Goal: Answer question/provide support: Share knowledge or assist other users

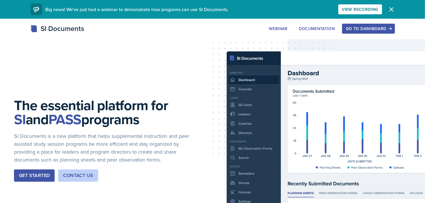
click at [357, 27] on div "Go to Dashboard" at bounding box center [368, 28] width 45 height 5
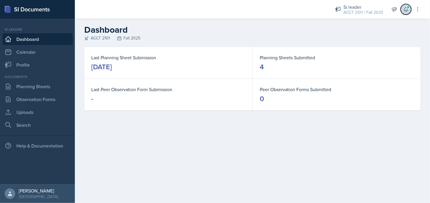
click at [410, 9] on button at bounding box center [405, 9] width 11 height 11
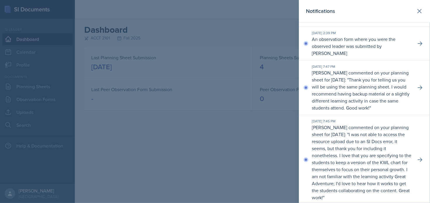
scroll to position [58, 0]
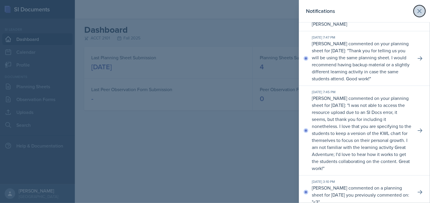
click at [413, 15] on button at bounding box center [419, 11] width 12 height 12
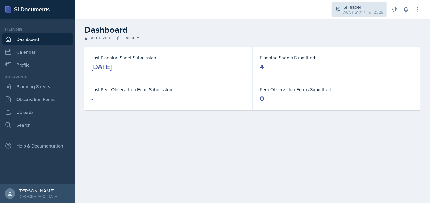
click at [351, 12] on div "ACCT 2101 / Fall 2025" at bounding box center [363, 12] width 40 height 6
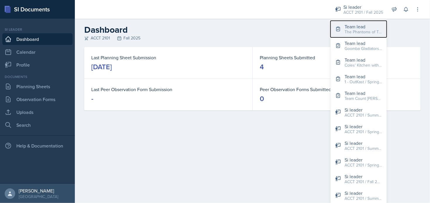
click at [358, 29] on div "The Phantoms of The Opera / Fall 2025" at bounding box center [362, 32] width 37 height 6
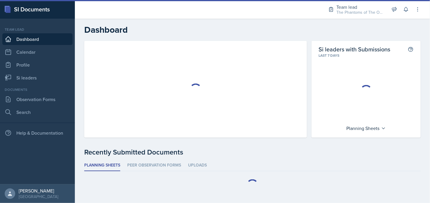
scroll to position [8, 0]
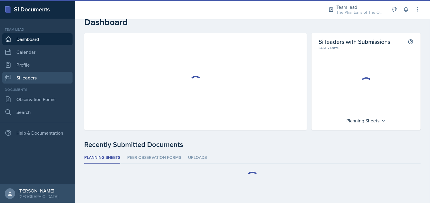
click at [36, 75] on link "Si leaders" at bounding box center [37, 78] width 70 height 12
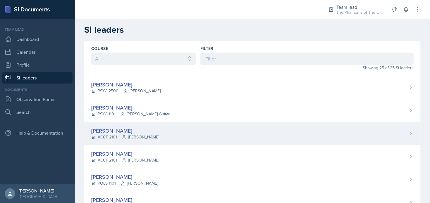
scroll to position [58, 0]
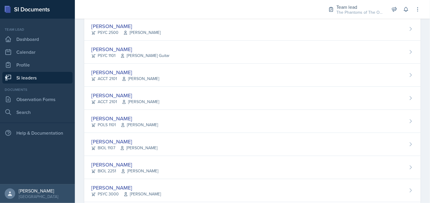
click at [355, 17] on div "Team lead The Phantoms of The Opera / Fall 2025 Team lead The Phantoms of The O…" at bounding box center [370, 9] width 101 height 19
click at [357, 12] on div "The Phantoms of The Opera / Fall 2025" at bounding box center [359, 12] width 47 height 6
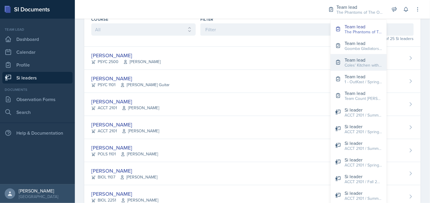
scroll to position [0, 0]
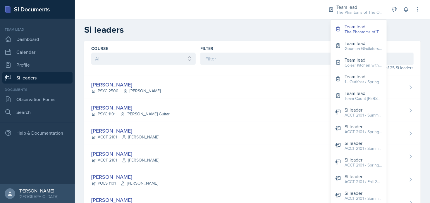
click at [294, 32] on h2 "Si leaders" at bounding box center [252, 30] width 336 height 11
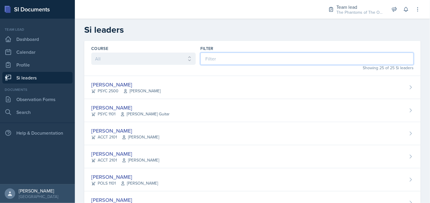
click at [217, 60] on input at bounding box center [306, 59] width 213 height 12
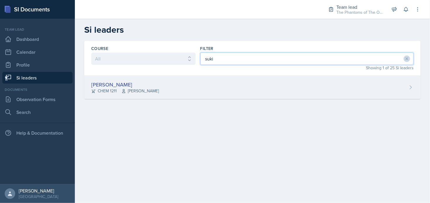
type input "suki"
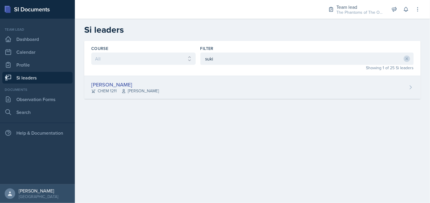
click at [144, 88] on span "[PERSON_NAME]" at bounding box center [139, 91] width 37 height 6
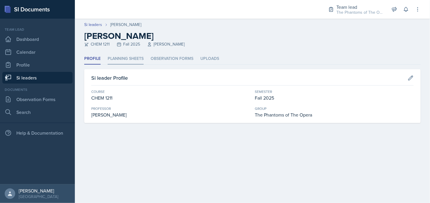
click at [126, 56] on li "Planning Sheets" at bounding box center [126, 58] width 36 height 11
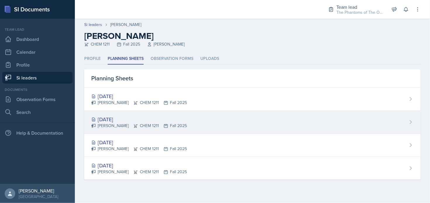
click at [154, 120] on div "[DATE]" at bounding box center [139, 119] width 96 height 8
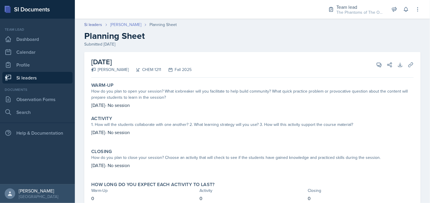
click at [114, 24] on link "[PERSON_NAME]" at bounding box center [125, 25] width 31 height 6
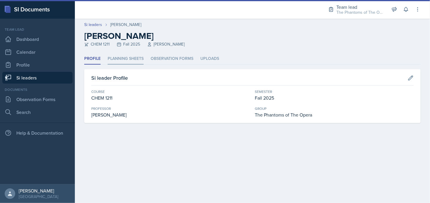
click at [125, 55] on li "Planning Sheets" at bounding box center [126, 58] width 36 height 11
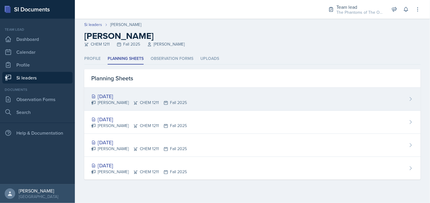
click at [134, 97] on div "[DATE]" at bounding box center [139, 96] width 96 height 8
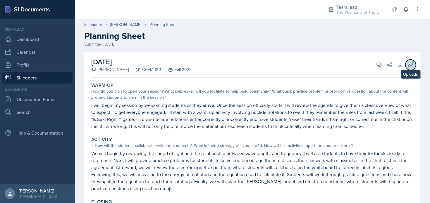
click at [407, 65] on icon at bounding box center [410, 65] width 6 height 6
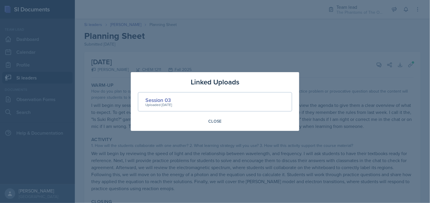
click at [322, 65] on div at bounding box center [215, 101] width 430 height 203
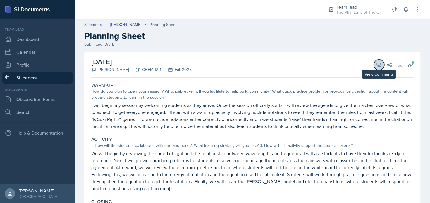
click at [376, 63] on icon at bounding box center [379, 65] width 6 height 6
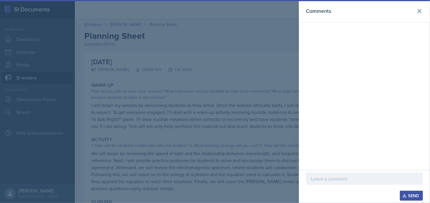
click at [332, 179] on p at bounding box center [364, 178] width 107 height 7
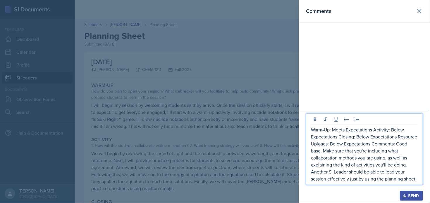
click at [374, 130] on p "Warm-Up: Meets Expectations Activity: Below Expectations Closing: Below Expecta…" at bounding box center [364, 154] width 107 height 56
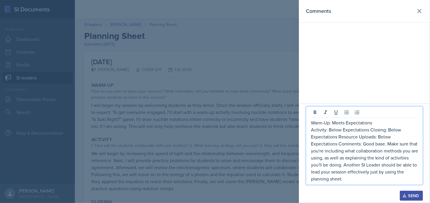
click at [370, 129] on p "Activity: Below Expectations Closing: Below Expectations Resource Uploads: Belo…" at bounding box center [364, 154] width 107 height 56
click at [370, 138] on p "Closing: Below Expectations Resource Uploads: Below Expectations Comments: Good…" at bounding box center [364, 157] width 107 height 49
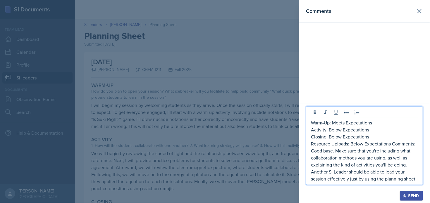
click at [393, 143] on p "Resource Uploads: Below Expectations Comments: Good base. Make sure that you're…" at bounding box center [364, 161] width 107 height 42
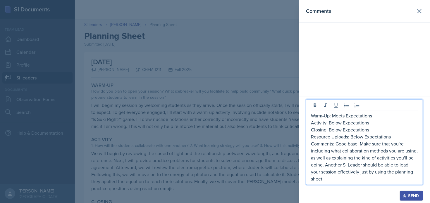
click at [336, 144] on p "Comments: Good base. Make sure that you're including what collaboration methods…" at bounding box center [364, 161] width 107 height 42
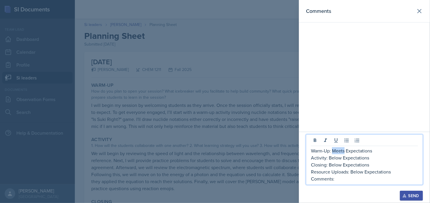
copy p "Meets"
click at [345, 177] on p "Comments:" at bounding box center [364, 178] width 107 height 7
click at [350, 180] on p "Comments: Looks wesome! Just make sure" at bounding box center [364, 178] width 107 height 7
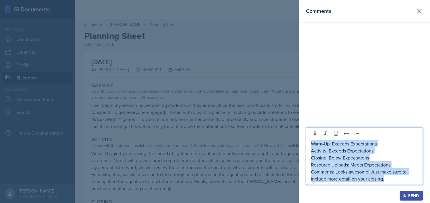
click at [311, 143] on p "Warm-Up: Exceeds Expectations" at bounding box center [364, 143] width 107 height 7
copy div "Warm-Up: Exceeds Expectations Activity: Exceeds Expectations Closing: Below Exp…"
click at [389, 177] on p "Comments: Looks awesome! Just make sure to include more detail on your closing." at bounding box center [364, 175] width 107 height 14
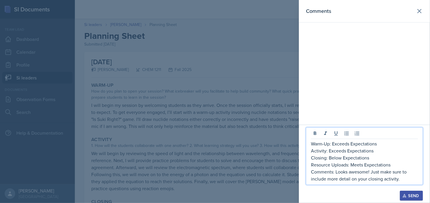
click at [402, 180] on p "Comments: Looks awesome! Just make sure to include more detail on your closing …" at bounding box center [364, 175] width 107 height 14
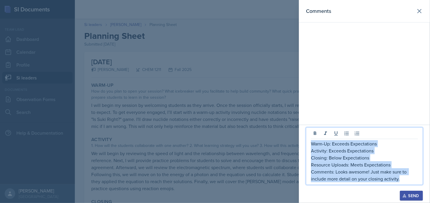
click at [311, 143] on p "Warm-Up: Exceeds Expectations" at bounding box center [364, 143] width 107 height 7
copy div "Warm-Up: Exceeds Expectations Activity: Exceeds Expectations Closing: Below Exp…"
click at [410, 197] on div "Send" at bounding box center [410, 195] width 15 height 5
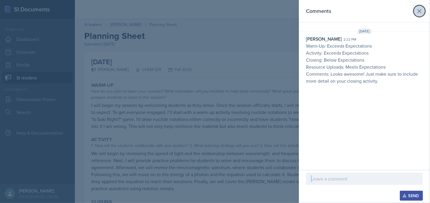
click at [417, 12] on icon at bounding box center [419, 11] width 7 height 7
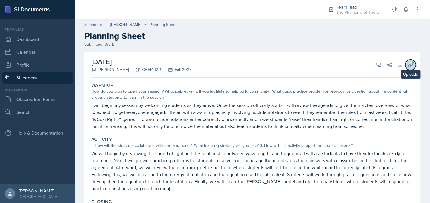
click at [411, 63] on span at bounding box center [413, 63] width 4 height 4
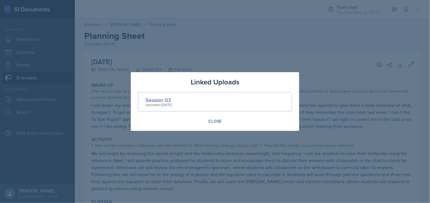
click at [348, 42] on div at bounding box center [215, 101] width 430 height 203
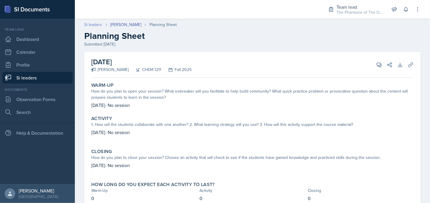
click at [87, 24] on link "Si leaders" at bounding box center [93, 25] width 18 height 6
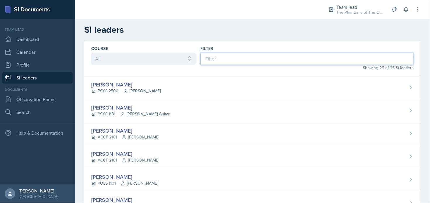
click at [216, 60] on input at bounding box center [306, 59] width 213 height 12
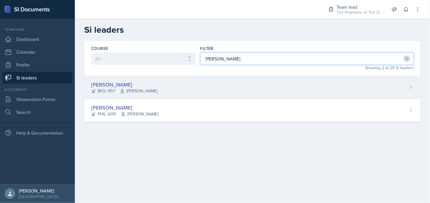
type input "[PERSON_NAME]"
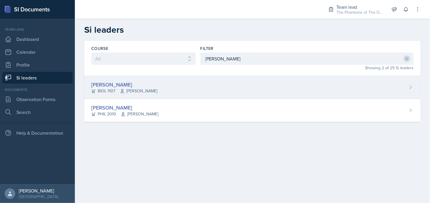
click at [167, 90] on div "[PERSON_NAME] BIOL 1107 [PERSON_NAME]" at bounding box center [252, 87] width 336 height 23
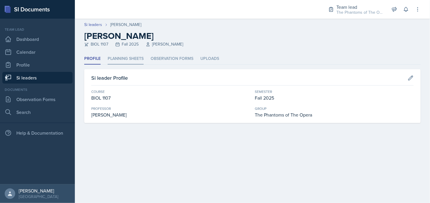
click at [118, 58] on li "Planning Sheets" at bounding box center [126, 58] width 36 height 11
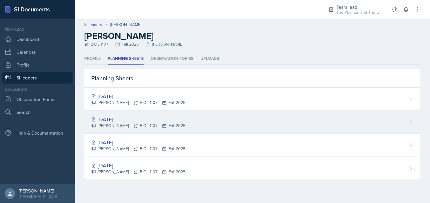
click at [128, 115] on div "[DATE]" at bounding box center [138, 119] width 94 height 8
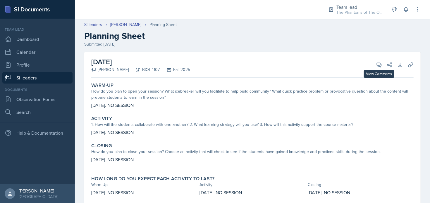
scroll to position [16, 0]
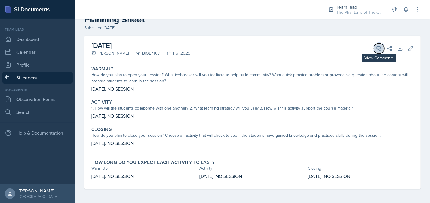
click at [374, 51] on button "View Comments" at bounding box center [379, 48] width 11 height 11
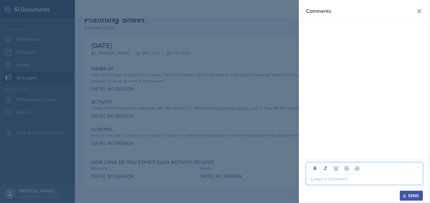
click at [335, 178] on p at bounding box center [364, 178] width 107 height 7
click at [412, 195] on div "Send" at bounding box center [410, 195] width 15 height 5
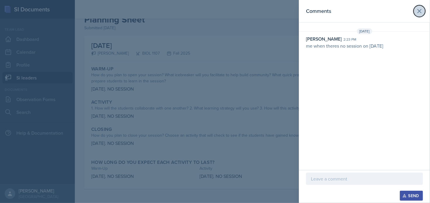
click at [418, 10] on icon at bounding box center [419, 11] width 7 height 7
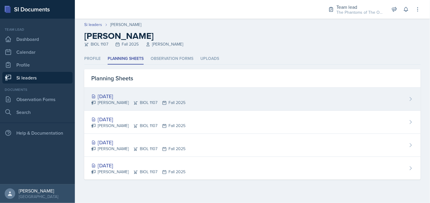
click at [137, 96] on div "[DATE]" at bounding box center [138, 96] width 94 height 8
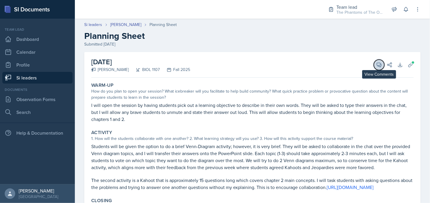
click at [376, 66] on icon at bounding box center [379, 65] width 6 height 6
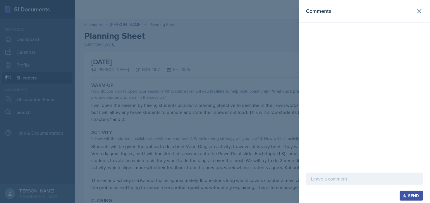
click at [205, 125] on div at bounding box center [215, 101] width 430 height 203
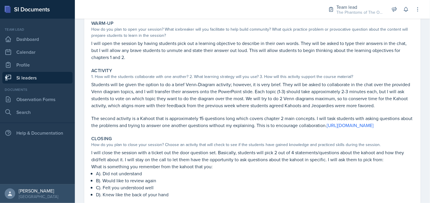
scroll to position [4, 0]
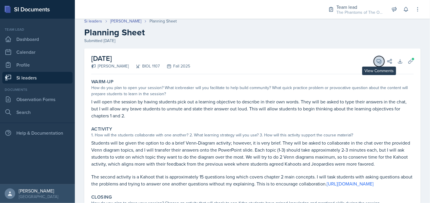
click at [376, 60] on icon at bounding box center [379, 61] width 6 height 6
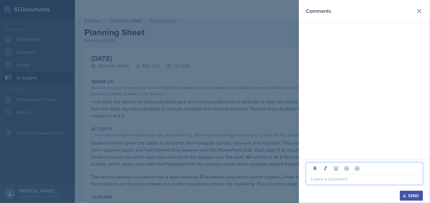
click at [338, 176] on p at bounding box center [364, 178] width 107 height 7
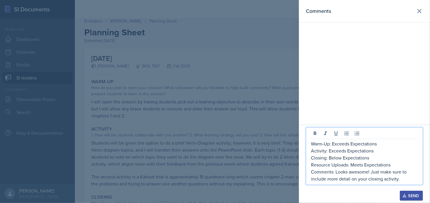
click at [343, 157] on p "Closing: Below Expectations" at bounding box center [364, 157] width 107 height 7
click at [341, 158] on p "Closing: Below Expectations" at bounding box center [364, 157] width 107 height 7
click at [329, 158] on p "Closing: Below Expectations" at bounding box center [364, 157] width 107 height 7
click at [399, 177] on p "Comments: Looks awesome! Just make sure to include more detail on your closing …" at bounding box center [364, 175] width 107 height 14
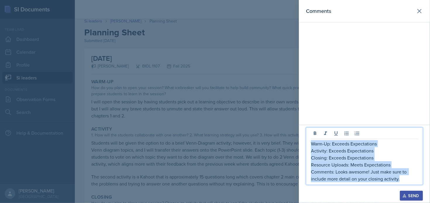
click at [311, 145] on p "Warm-Up: Exceeds Expectations" at bounding box center [364, 143] width 107 height 7
copy div "Warm-Up: Exceeds Expectations Activity: Exceeds Expectations Closing: Exceeds E…"
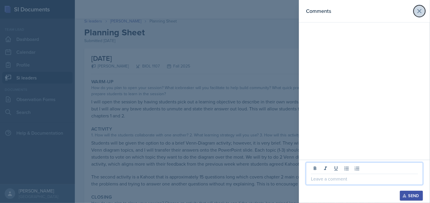
click at [418, 13] on icon at bounding box center [419, 11] width 4 height 4
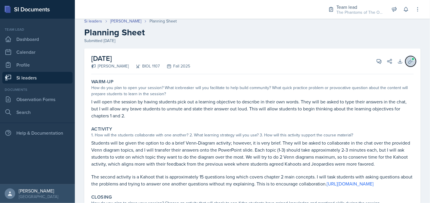
click at [407, 60] on icon at bounding box center [410, 61] width 6 height 6
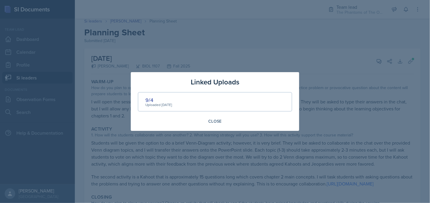
click at [325, 82] on div at bounding box center [215, 101] width 430 height 203
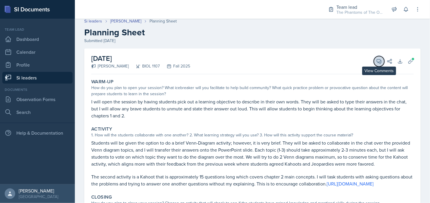
click at [377, 61] on icon at bounding box center [379, 61] width 4 height 4
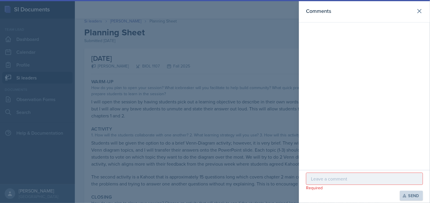
click at [346, 177] on p at bounding box center [364, 178] width 107 height 7
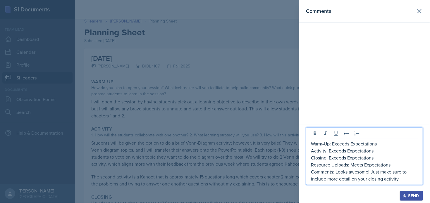
click at [336, 173] on p "Comments: Looks awesome! Just make sure to include more detail on your closing …" at bounding box center [364, 175] width 107 height 14
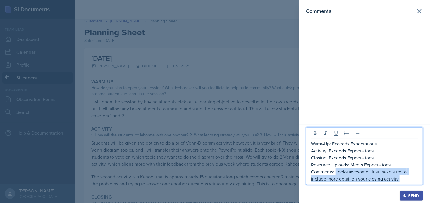
click at [399, 180] on p "Comments: Looks awesome! Just make sure to include more detail on your closing …" at bounding box center [364, 175] width 107 height 14
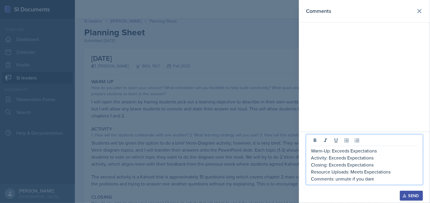
click at [402, 194] on button "Send" at bounding box center [411, 196] width 23 height 10
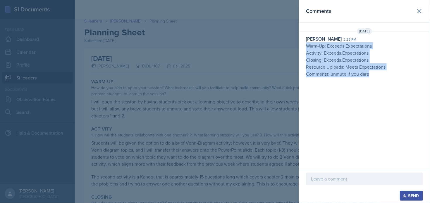
drag, startPoint x: 374, startPoint y: 73, endPoint x: 306, endPoint y: 48, distance: 72.6
click at [306, 48] on p "Warm-Up: Exceeds Expectations Activity: Exceeds Expectations Closing: Exceeds E…" at bounding box center [364, 59] width 117 height 35
copy p "Warm-Up: Exceeds Expectations Activity: Exceeds Expectations Closing: Exceeds E…"
click at [359, 125] on div "Comments [DATE] [PERSON_NAME] 2:25 pm Warm-Up: Exceeds Expectations Activity: E…" at bounding box center [364, 85] width 131 height 170
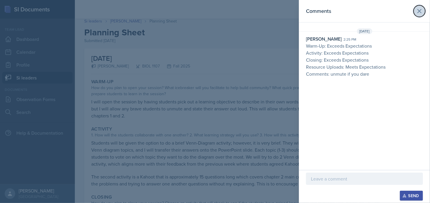
click at [416, 11] on icon at bounding box center [419, 11] width 7 height 7
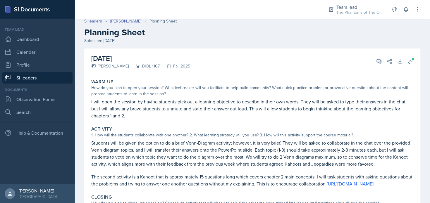
click at [231, 198] on div "Warm-Up How do you plan to open your session? What icebreaker will you facilita…" at bounding box center [252, 188] width 322 height 222
click at [96, 23] on link "Si leaders" at bounding box center [93, 21] width 18 height 6
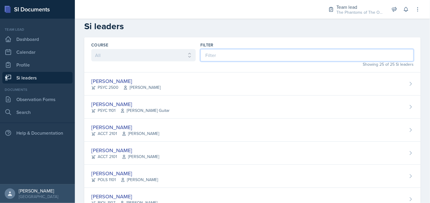
click at [212, 56] on input at bounding box center [306, 55] width 213 height 12
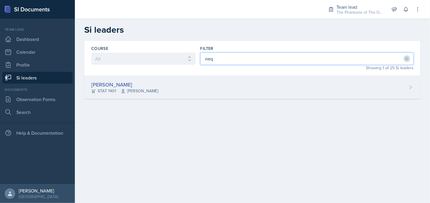
type input "neq"
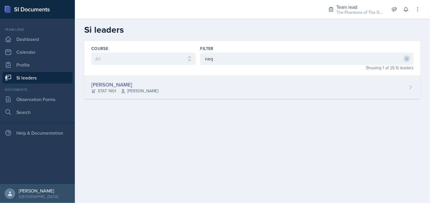
click at [182, 89] on div "[PERSON_NAME] STAT 1401 [PERSON_NAME]" at bounding box center [252, 87] width 336 height 23
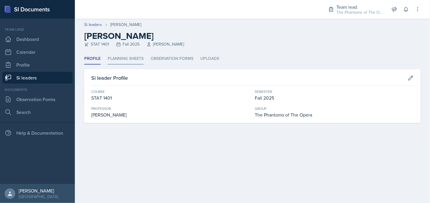
click at [123, 60] on li "Planning Sheets" at bounding box center [126, 58] width 36 height 11
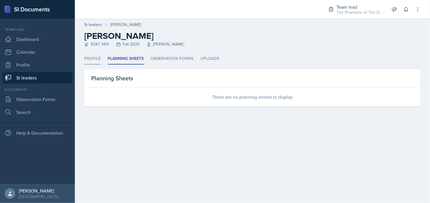
click at [91, 59] on li "Profile" at bounding box center [92, 58] width 16 height 11
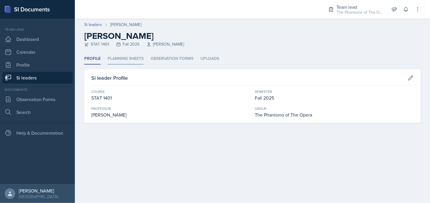
click at [119, 61] on li "Planning Sheets" at bounding box center [126, 58] width 36 height 11
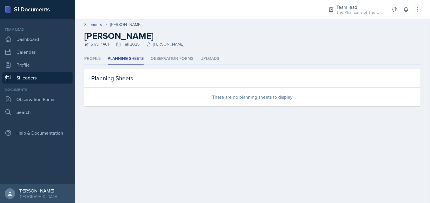
click at [394, 133] on main "Si leaders [PERSON_NAME] [PERSON_NAME] STAT 1401 Fall 2025 [PERSON_NAME] Profil…" at bounding box center [252, 111] width 355 height 184
click at [389, 199] on main "Si leaders [PERSON_NAME] [PERSON_NAME] STAT 1401 Fall 2025 [PERSON_NAME] Profil…" at bounding box center [252, 111] width 355 height 184
click at [89, 26] on link "Si leaders" at bounding box center [93, 25] width 18 height 6
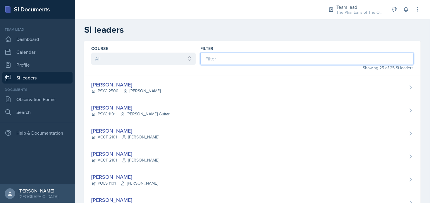
click at [237, 53] on input at bounding box center [306, 59] width 213 height 12
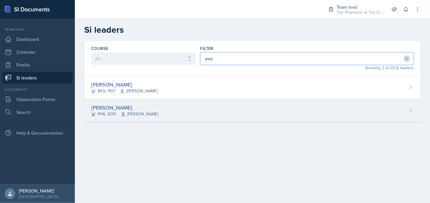
type input "emi"
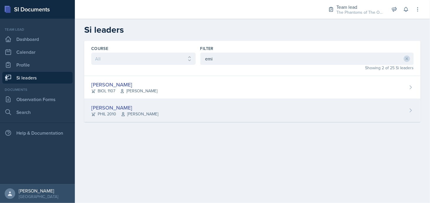
click at [185, 105] on div "[PERSON_NAME] PHIL 2010 [PERSON_NAME]" at bounding box center [252, 110] width 336 height 23
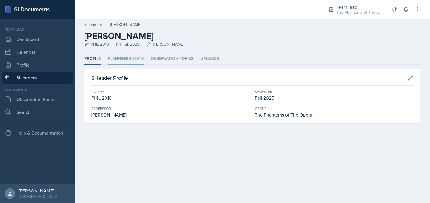
click at [136, 63] on li "Planning Sheets" at bounding box center [126, 58] width 36 height 11
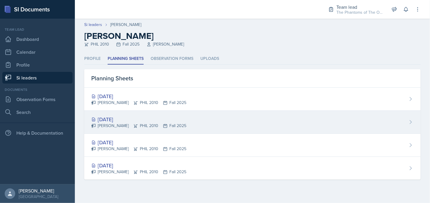
click at [154, 122] on div "[DATE]" at bounding box center [138, 119] width 95 height 8
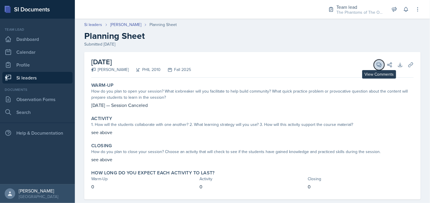
click at [377, 67] on icon at bounding box center [379, 65] width 6 height 6
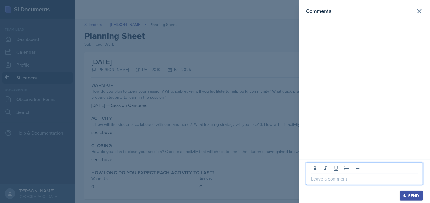
click at [353, 177] on p at bounding box center [364, 178] width 107 height 7
click at [416, 12] on icon at bounding box center [419, 11] width 7 height 7
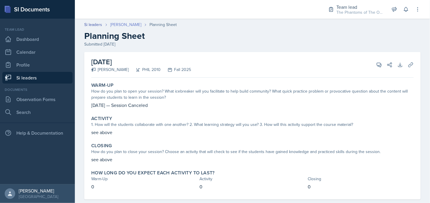
click at [115, 23] on link "[PERSON_NAME]" at bounding box center [125, 25] width 31 height 6
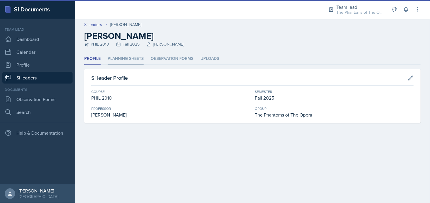
click at [132, 53] on li "Planning Sheets" at bounding box center [126, 58] width 36 height 11
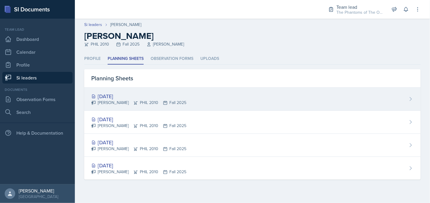
click at [144, 97] on div "[DATE]" at bounding box center [138, 96] width 95 height 8
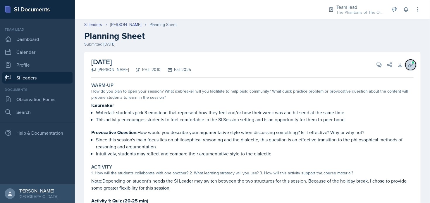
click at [407, 68] on button "Uploads" at bounding box center [410, 65] width 11 height 11
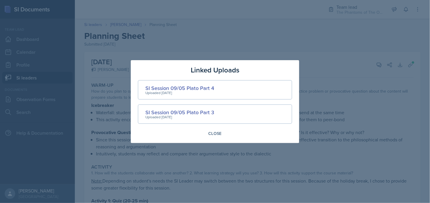
click at [369, 117] on div at bounding box center [215, 101] width 430 height 203
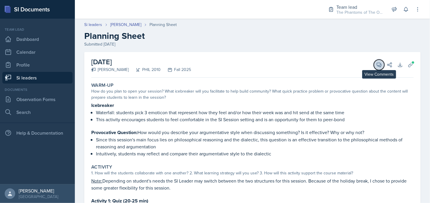
click at [377, 66] on icon at bounding box center [379, 65] width 4 height 4
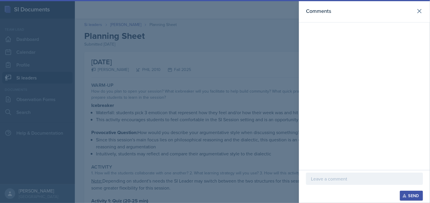
click at [346, 180] on p at bounding box center [364, 178] width 107 height 7
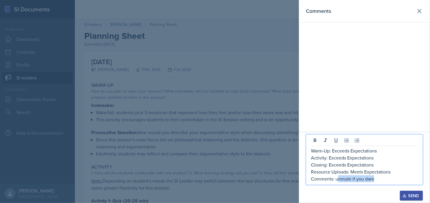
drag, startPoint x: 376, startPoint y: 178, endPoint x: 336, endPoint y: 180, distance: 39.8
click at [336, 180] on p "Comments: unmute if you dare" at bounding box center [364, 178] width 107 height 7
click at [368, 178] on p "Comments: Awesome!" at bounding box center [364, 178] width 107 height 7
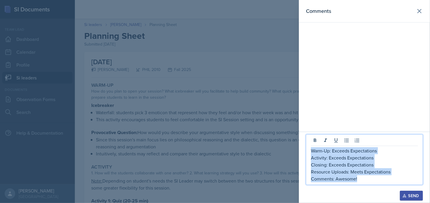
drag, startPoint x: 367, startPoint y: 179, endPoint x: 310, endPoint y: 149, distance: 64.6
click at [310, 149] on div "Warm-Up: Exceeds Expectations Activity: Exceeds Expectations Closing: Exceeds E…" at bounding box center [364, 159] width 117 height 51
copy div "Warm-Up: Exceeds Expectations Activity: Exceeds Expectations Closing: Exceeds E…"
click at [412, 171] on p "Resource Uploads: Meets Expectations" at bounding box center [364, 171] width 107 height 7
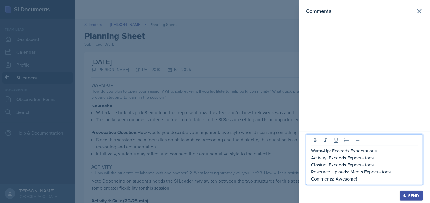
click at [407, 194] on div "Send" at bounding box center [410, 195] width 15 height 5
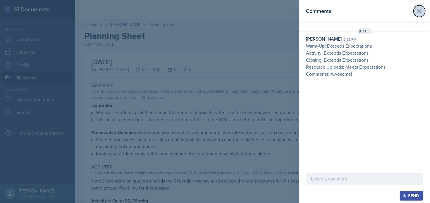
click at [420, 11] on icon at bounding box center [419, 11] width 7 height 7
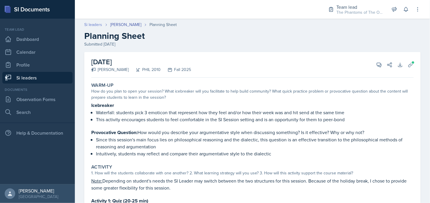
click at [99, 27] on link "Si leaders" at bounding box center [93, 25] width 18 height 6
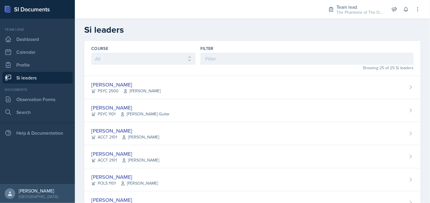
click at [241, 51] on div "Filter" at bounding box center [306, 49] width 213 height 6
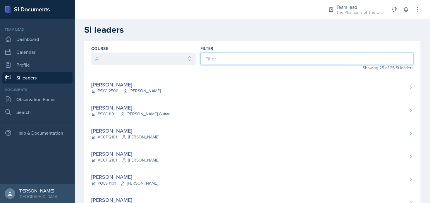
click at [241, 55] on input at bounding box center [306, 59] width 213 height 12
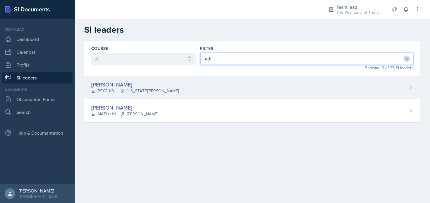
type input "ath"
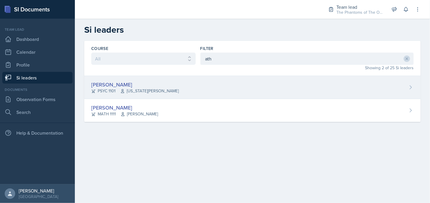
click at [167, 89] on div "[PERSON_NAME] PSYC 1101 [US_STATE][PERSON_NAME]" at bounding box center [252, 87] width 336 height 23
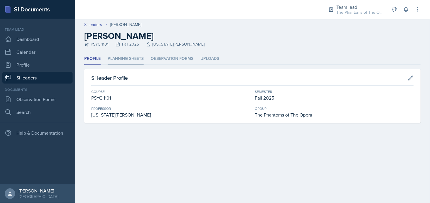
click at [129, 59] on li "Planning Sheets" at bounding box center [126, 58] width 36 height 11
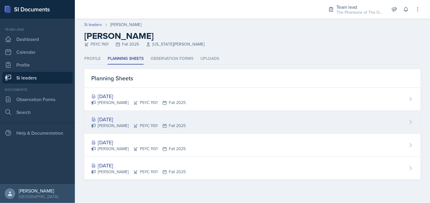
click at [133, 121] on div "[DATE]" at bounding box center [138, 119] width 94 height 8
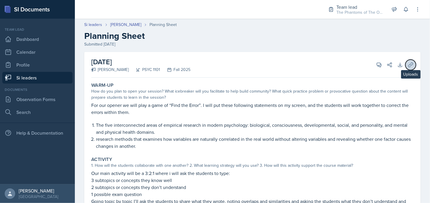
click at [408, 65] on icon at bounding box center [410, 65] width 6 height 6
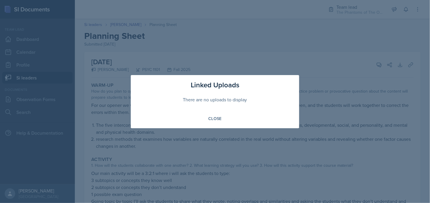
click at [332, 82] on div at bounding box center [215, 101] width 430 height 203
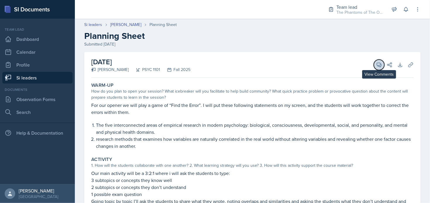
click at [376, 64] on icon at bounding box center [379, 65] width 6 height 6
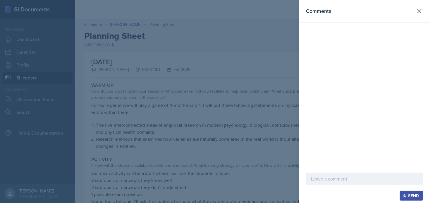
click at [357, 176] on p at bounding box center [364, 178] width 107 height 7
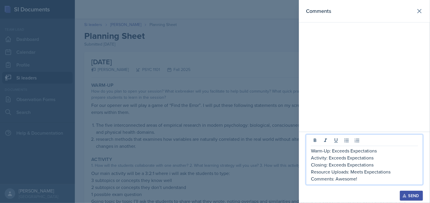
click at [351, 171] on p "Resource Uploads: Meets Expectations" at bounding box center [364, 171] width 107 height 7
click at [363, 173] on p "Resource Uploads: Meets Expectations" at bounding box center [364, 171] width 107 height 7
click at [366, 182] on p "Comments: Awesome!" at bounding box center [364, 178] width 107 height 7
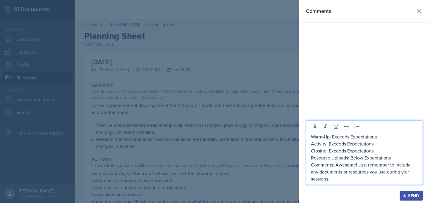
click at [406, 172] on p "Comments: Awesome! Just remember to include any documents or resources you use …" at bounding box center [364, 171] width 107 height 21
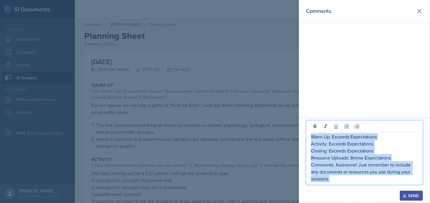
copy div "Warm-Up: Exceeds Expectations Activity: Exceeds Expectations Closing: Exceeds E…"
click at [415, 195] on div "Send" at bounding box center [410, 195] width 15 height 5
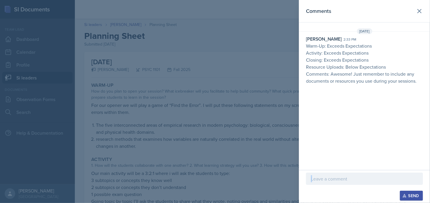
click at [205, 98] on div at bounding box center [215, 101] width 430 height 203
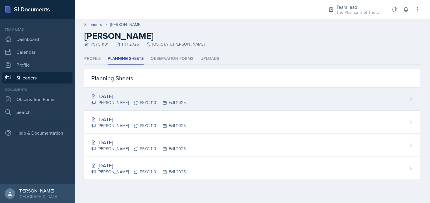
drag, startPoint x: 104, startPoint y: 51, endPoint x: 149, endPoint y: 92, distance: 60.8
click at [149, 92] on div "[DATE]" at bounding box center [138, 96] width 94 height 8
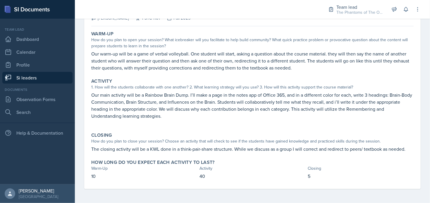
scroll to position [22, 0]
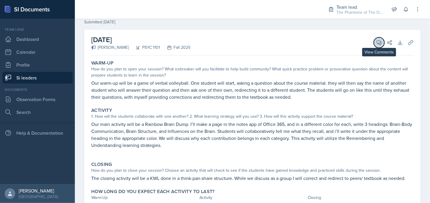
click at [377, 42] on icon at bounding box center [379, 43] width 4 height 4
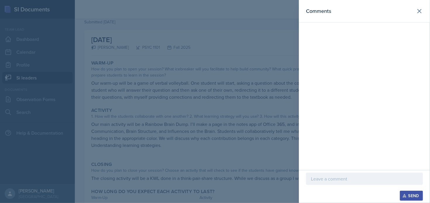
click at [357, 175] on div at bounding box center [364, 179] width 117 height 12
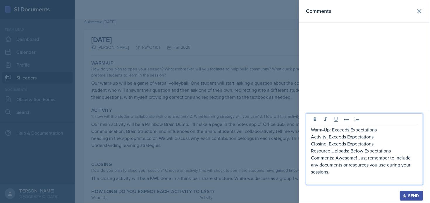
click at [411, 197] on div "Send" at bounding box center [410, 195] width 15 height 5
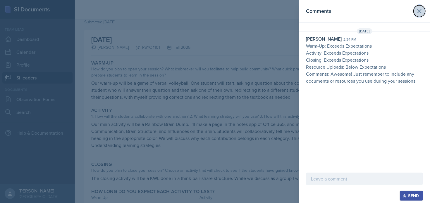
click at [420, 11] on icon at bounding box center [419, 11] width 7 height 7
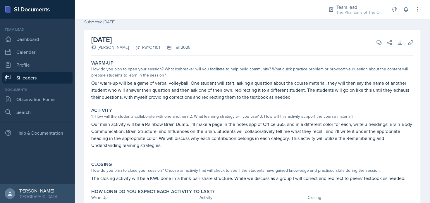
scroll to position [0, 0]
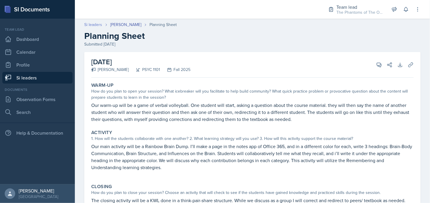
click at [91, 25] on link "Si leaders" at bounding box center [93, 25] width 18 height 6
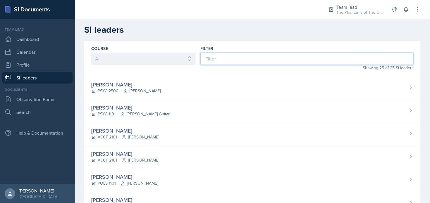
click at [233, 56] on input at bounding box center [306, 59] width 213 height 12
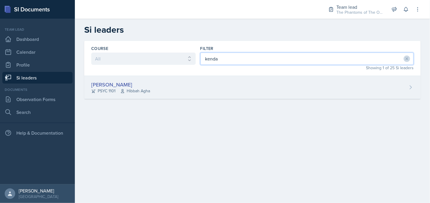
type input "kenda"
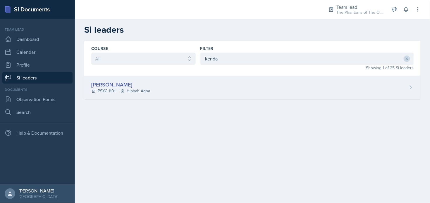
click at [184, 90] on div "[PERSON_NAME] PSYC 1101 Hibbah Agha" at bounding box center [252, 87] width 336 height 23
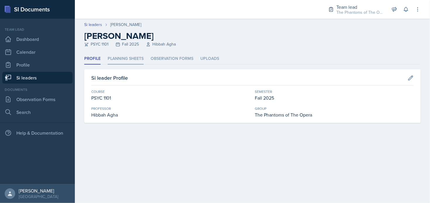
click at [117, 60] on li "Planning Sheets" at bounding box center [126, 58] width 36 height 11
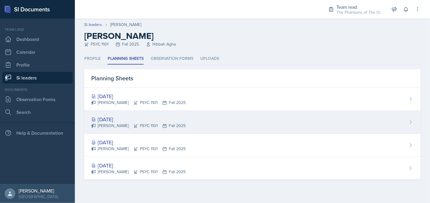
click at [134, 119] on div "[DATE]" at bounding box center [138, 119] width 94 height 8
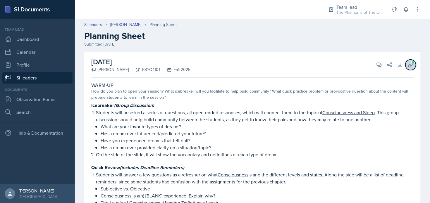
click at [409, 66] on button "Uploads" at bounding box center [410, 65] width 11 height 11
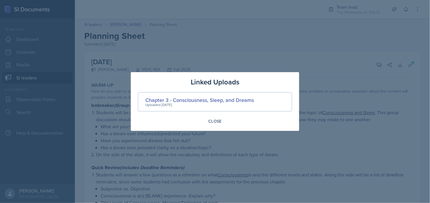
click at [312, 96] on div at bounding box center [215, 101] width 430 height 203
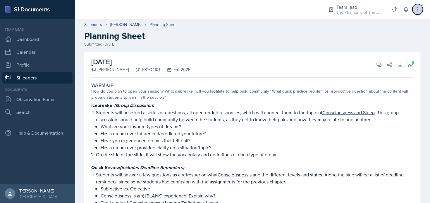
click at [419, 11] on icon at bounding box center [417, 9] width 6 height 6
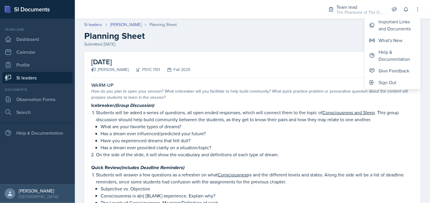
click at [326, 45] on div "Submitted [DATE]" at bounding box center [252, 44] width 336 height 6
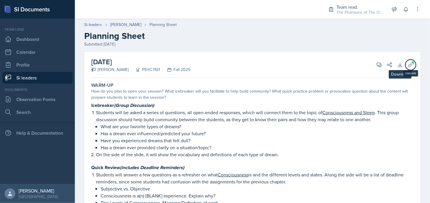
click at [411, 63] on span at bounding box center [413, 63] width 4 height 4
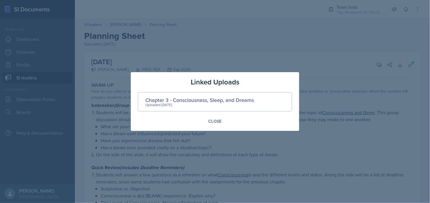
click at [366, 115] on div at bounding box center [215, 101] width 430 height 203
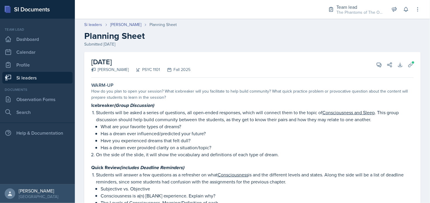
click at [371, 67] on div "View Comments Comments Send Share" at bounding box center [381, 65] width 21 height 6
click at [377, 65] on icon at bounding box center [379, 65] width 4 height 4
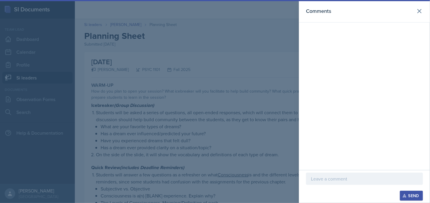
click at [336, 177] on p at bounding box center [364, 178] width 107 height 7
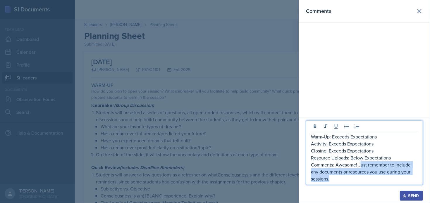
click at [360, 165] on p "Comments: Awesome! Just remember to include any documents or resources you use …" at bounding box center [364, 171] width 107 height 21
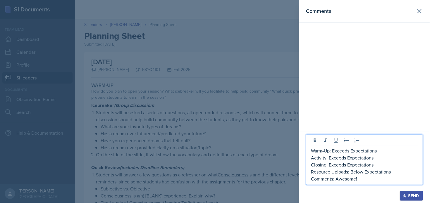
click at [364, 172] on p "Resource Uploads: Below Expectations" at bounding box center [364, 171] width 107 height 7
click at [351, 173] on p "Resource Uploads: Below Expectations" at bounding box center [364, 171] width 107 height 7
click at [355, 201] on div "Send" at bounding box center [364, 196] width 117 height 10
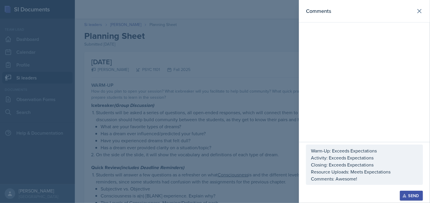
click at [406, 198] on icon "button" at bounding box center [404, 196] width 4 height 4
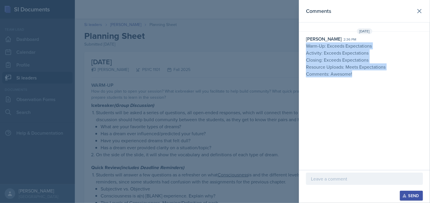
drag, startPoint x: 353, startPoint y: 76, endPoint x: 306, endPoint y: 46, distance: 54.9
click at [306, 46] on p "Warm-Up: Exceeds Expectations Activity: Exceeds Expectations Closing: Exceeds E…" at bounding box center [364, 59] width 117 height 35
copy p "Warm-Up: Exceeds Expectations Activity: Exceeds Expectations Closing: Exceeds E…"
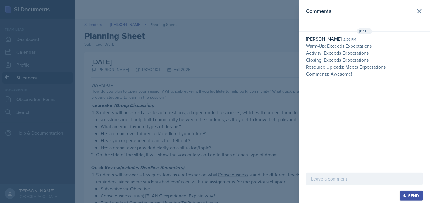
click at [222, 85] on div at bounding box center [215, 101] width 430 height 203
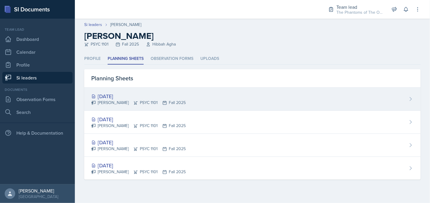
click at [148, 96] on div "[DATE]" at bounding box center [138, 96] width 94 height 8
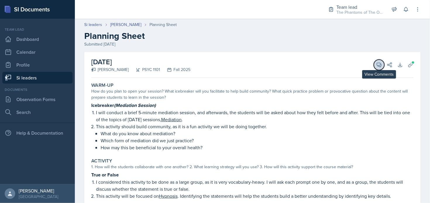
click at [376, 65] on icon at bounding box center [379, 65] width 6 height 6
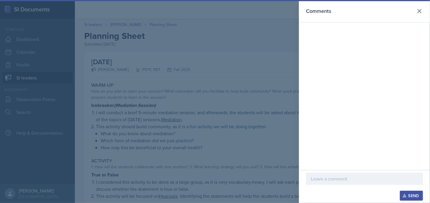
click at [336, 175] on div at bounding box center [364, 179] width 117 height 12
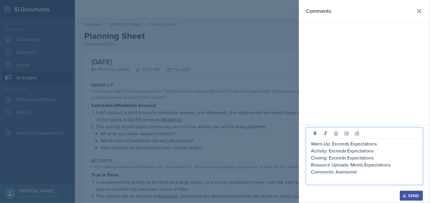
click at [407, 195] on div "Send" at bounding box center [410, 195] width 15 height 5
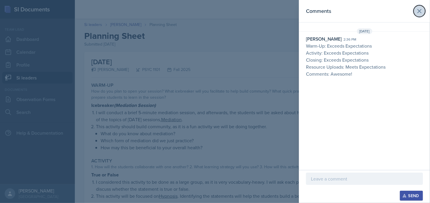
click at [420, 8] on icon at bounding box center [419, 11] width 7 height 7
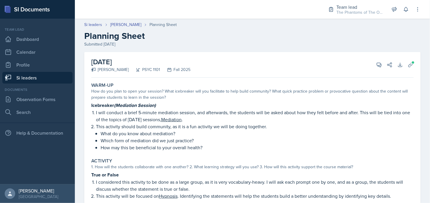
click at [281, 200] on div "True or False I considered this activity to be done as a large group, as it is …" at bounding box center [252, 206] width 322 height 70
click at [90, 25] on link "Si leaders" at bounding box center [93, 25] width 18 height 6
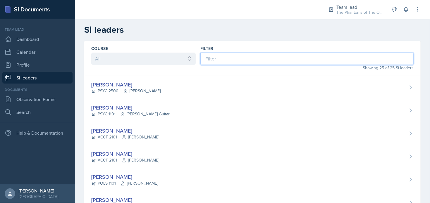
click at [246, 54] on input at bounding box center [306, 59] width 213 height 12
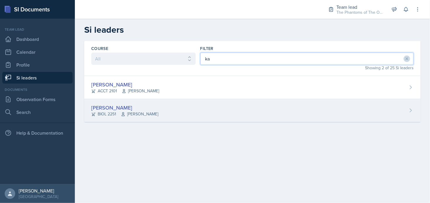
type input "ka"
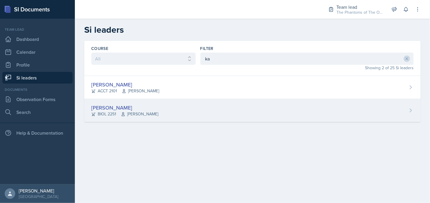
click at [180, 112] on div "[PERSON_NAME] BIOL 2251 Vennece [PERSON_NAME]" at bounding box center [252, 110] width 336 height 23
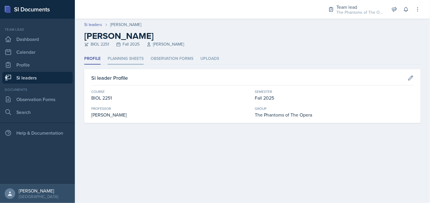
click at [135, 55] on li "Planning Sheets" at bounding box center [126, 58] width 36 height 11
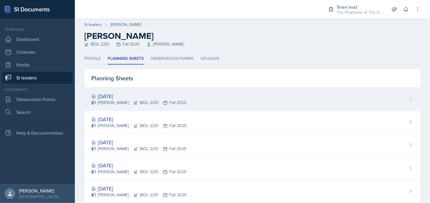
scroll to position [36, 0]
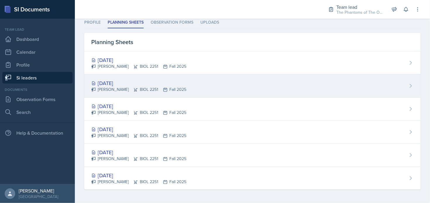
click at [230, 87] on div "[DATE] [PERSON_NAME] BIOL 2251 Fall 2025" at bounding box center [252, 86] width 336 height 23
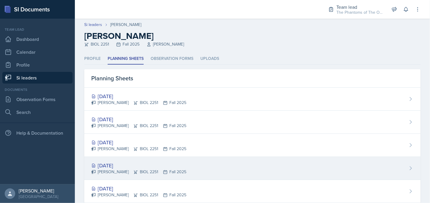
scroll to position [29, 0]
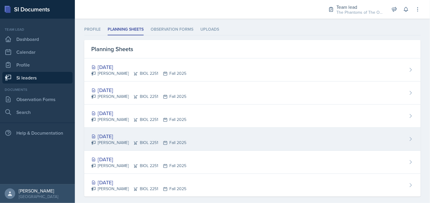
click at [150, 144] on div "[PERSON_NAME] BIOL 2251 Fall 2025" at bounding box center [138, 143] width 95 height 6
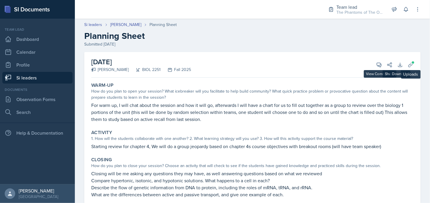
click at [412, 62] on div "[DATE] [PERSON_NAME] BIOL 2251 Fall 2025 View Comments Comments Send Share Down…" at bounding box center [252, 143] width 336 height 183
click at [411, 63] on button "Uploads" at bounding box center [410, 65] width 11 height 11
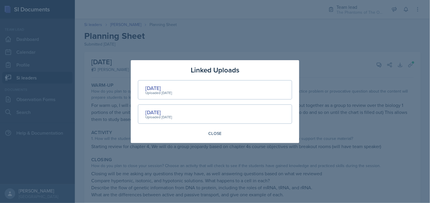
click at [372, 97] on div at bounding box center [215, 101] width 430 height 203
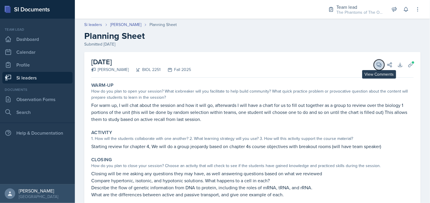
click at [377, 64] on icon at bounding box center [379, 65] width 4 height 4
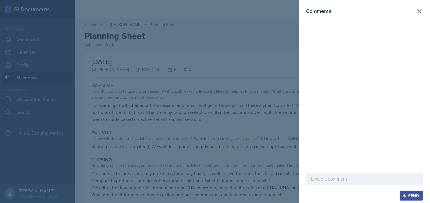
click at [345, 174] on div at bounding box center [364, 179] width 117 height 12
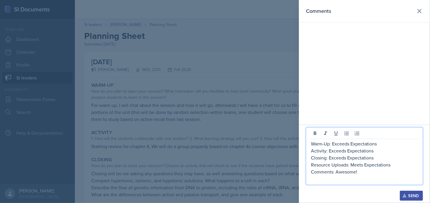
click at [329, 152] on p "Activity: Exceeds Expectations" at bounding box center [364, 150] width 107 height 7
click at [379, 152] on p "Activity: Exceeds Expectations" at bounding box center [364, 150] width 107 height 7
click at [368, 173] on p "Comments: Awesome!" at bounding box center [364, 171] width 107 height 7
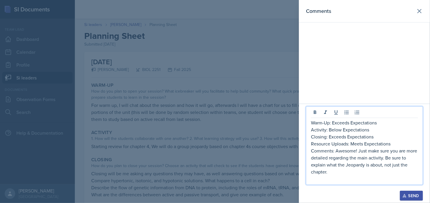
click at [371, 177] on p at bounding box center [364, 178] width 107 height 7
click at [347, 172] on p "Comments: Awesome! Just make sure you are more detailed regarding the main acti…" at bounding box center [364, 161] width 107 height 28
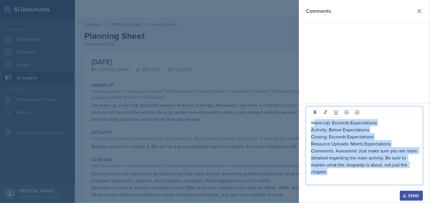
click at [313, 124] on p "Warm-Up: Exceeds Expectations" at bounding box center [364, 122] width 107 height 7
click at [310, 122] on div "Warm-Up: Exceeds Expectations Activity: Below Expectations Closing: Exceeds Exp…" at bounding box center [364, 145] width 117 height 79
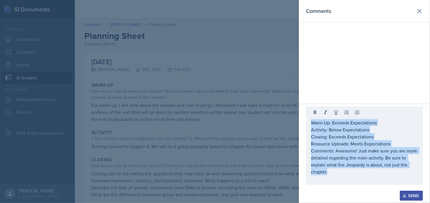
click at [408, 194] on div "Send" at bounding box center [410, 195] width 15 height 5
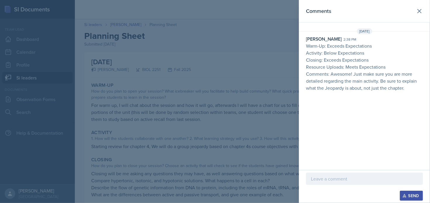
click at [157, 131] on div at bounding box center [215, 101] width 430 height 203
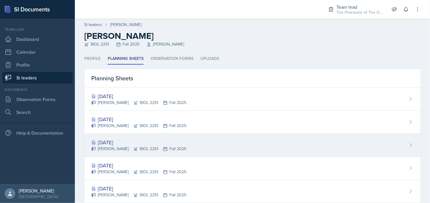
click at [155, 143] on div "[DATE]" at bounding box center [138, 143] width 95 height 8
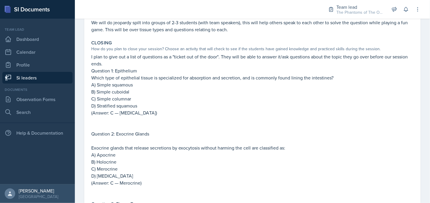
scroll to position [29, 0]
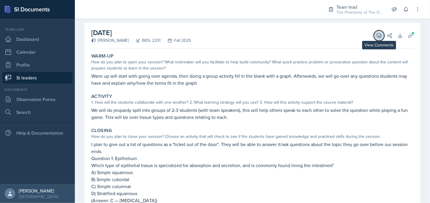
click at [376, 38] on icon at bounding box center [379, 36] width 6 height 6
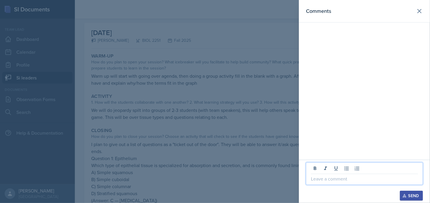
click at [343, 179] on p at bounding box center [364, 178] width 107 height 7
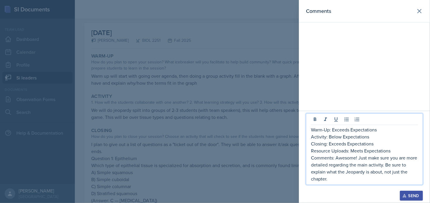
click at [350, 131] on p "Warm-Up: Exceeds Expectations" at bounding box center [364, 129] width 107 height 7
click at [333, 131] on p "Warm-Up: Exceeds Expectations" at bounding box center [364, 129] width 107 height 7
click at [344, 179] on p "Comments: Awesome! Just make sure you are more detailed regarding the main acti…" at bounding box center [364, 168] width 107 height 28
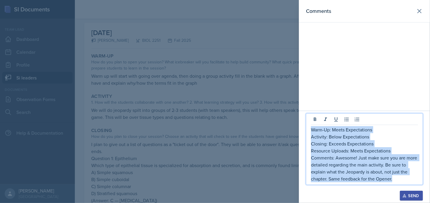
click at [312, 128] on p "Warm-Up: Meets Expectations" at bounding box center [364, 129] width 107 height 7
click at [407, 181] on p "Comments: Awesome! Just make sure you are more detailed regarding the main acti…" at bounding box center [364, 168] width 107 height 28
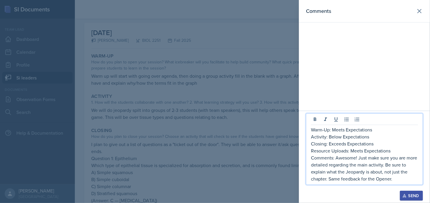
click at [410, 195] on div "Send" at bounding box center [410, 195] width 15 height 5
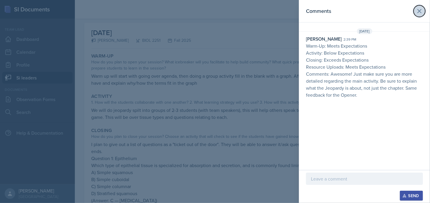
click at [417, 13] on icon at bounding box center [419, 11] width 7 height 7
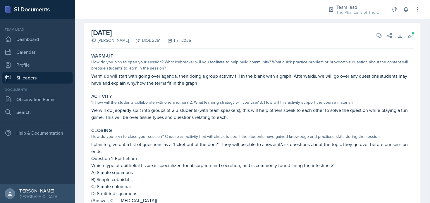
click at [280, 198] on p "(Answer: C — [MEDICAL_DATA])" at bounding box center [252, 200] width 322 height 7
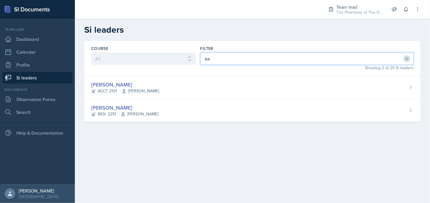
click at [226, 61] on input "ka" at bounding box center [306, 59] width 213 height 12
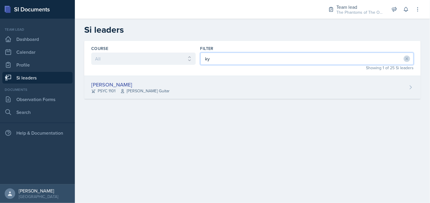
type input "ky"
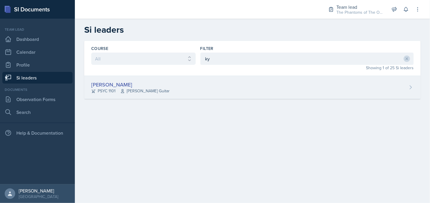
click at [165, 86] on div "[PERSON_NAME] PSYC 1101 [PERSON_NAME] Guitar" at bounding box center [252, 87] width 336 height 23
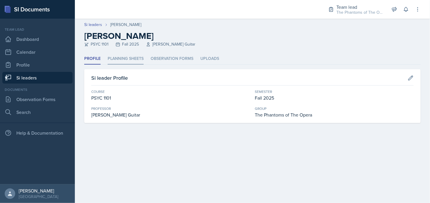
click at [117, 61] on li "Planning Sheets" at bounding box center [126, 58] width 36 height 11
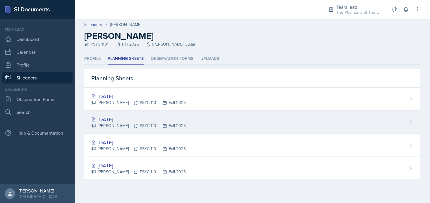
click at [134, 121] on div "[DATE]" at bounding box center [138, 119] width 94 height 8
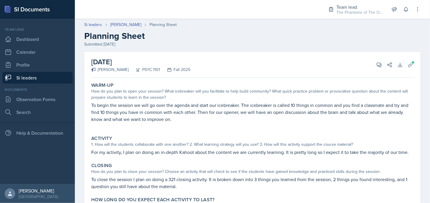
scroll to position [29, 0]
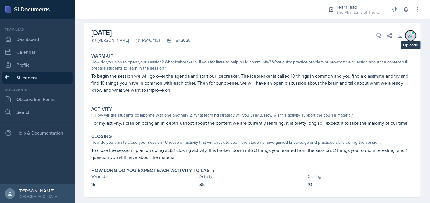
click at [408, 38] on icon at bounding box center [410, 35] width 4 height 4
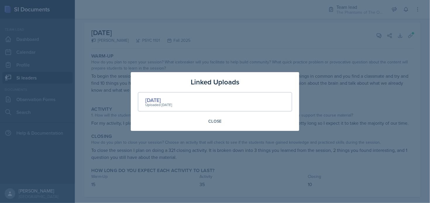
click at [357, 77] on div at bounding box center [215, 101] width 430 height 203
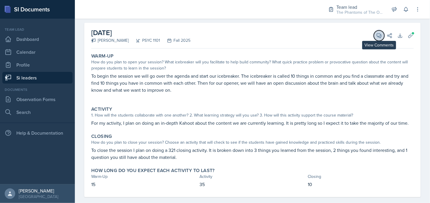
click at [374, 39] on button "View Comments" at bounding box center [379, 35] width 11 height 11
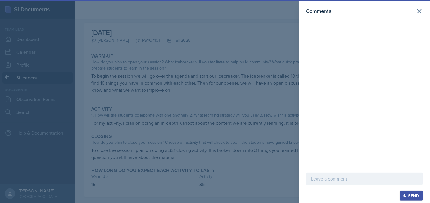
click at [339, 182] on p at bounding box center [364, 178] width 107 height 7
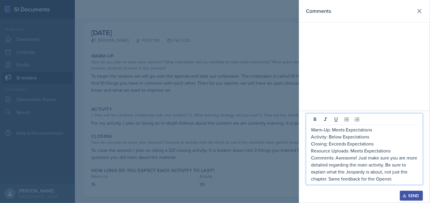
click at [345, 130] on p "Warm-Up: Meets Expectations" at bounding box center [364, 129] width 107 height 7
click at [333, 131] on p "Warm-Up: Meets Expectations" at bounding box center [364, 129] width 107 height 7
click at [346, 145] on p "Closing: Exceeds Expectations" at bounding box center [364, 143] width 107 height 7
click at [360, 159] on p "Comments: Awesome! Just make sure you are more detailed regarding the main acti…" at bounding box center [364, 168] width 107 height 28
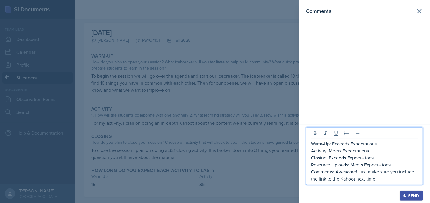
click at [392, 181] on p "Comments: Awesome! Just make sure you include the link to the Kahoot next time." at bounding box center [364, 175] width 107 height 14
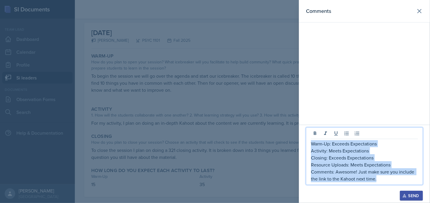
click at [311, 143] on p "Warm-Up: Exceeds Expectations" at bounding box center [364, 143] width 107 height 7
click at [389, 168] on p "Resource Uploads: Meets Expectations" at bounding box center [364, 164] width 107 height 7
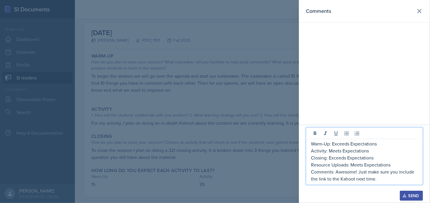
click at [416, 198] on div "Send" at bounding box center [410, 195] width 15 height 5
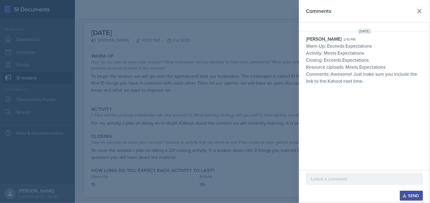
click at [312, 198] on div "Send" at bounding box center [364, 196] width 117 height 10
click at [270, 167] on div at bounding box center [215, 101] width 430 height 203
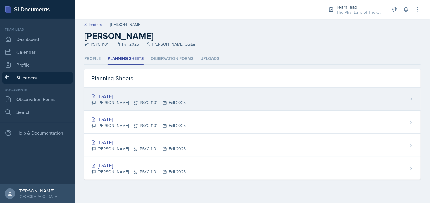
click at [132, 101] on div "[PERSON_NAME] PSYC 1101 Fall 2025" at bounding box center [138, 103] width 94 height 6
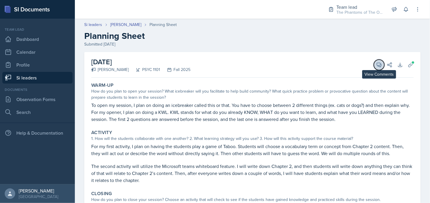
click at [374, 63] on button "View Comments" at bounding box center [379, 65] width 11 height 11
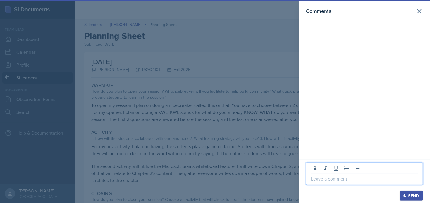
click at [333, 180] on p at bounding box center [364, 178] width 107 height 7
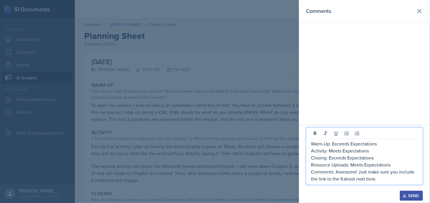
click at [333, 144] on p "Warm-Up: Exceeds Expectations" at bounding box center [364, 143] width 107 height 7
click at [340, 150] on p "Activity: Meets Expectations" at bounding box center [364, 150] width 107 height 7
click at [329, 150] on p "Activity: Meets Expectations" at bounding box center [364, 150] width 107 height 7
click at [358, 172] on p "Comments: Awesome! Just make sure you include the link to the Kahoot next time." at bounding box center [364, 175] width 107 height 14
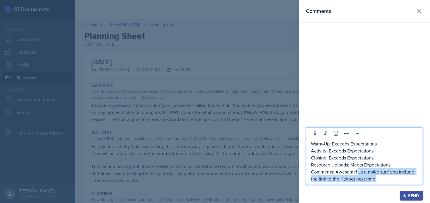
click at [380, 181] on p "Comments: Awesome! Just make sure you include the link to the Kahoot next time." at bounding box center [364, 175] width 107 height 14
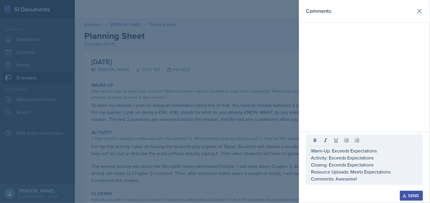
click at [413, 198] on div "Send" at bounding box center [410, 195] width 15 height 5
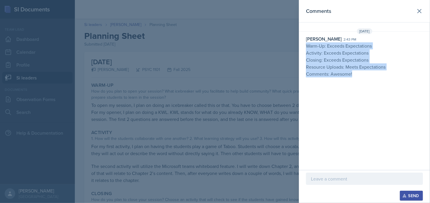
drag, startPoint x: 357, startPoint y: 78, endPoint x: 306, endPoint y: 46, distance: 60.0
click at [306, 46] on div "[DATE] [PERSON_NAME] 2:43 pm Warm-Up: Exceeds Expectations Activity: Exceeds Ex…" at bounding box center [364, 53] width 131 height 51
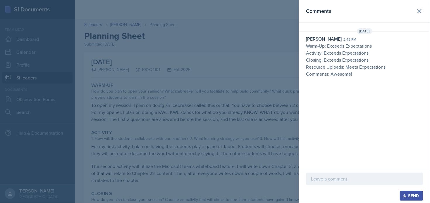
click at [266, 62] on div at bounding box center [215, 101] width 430 height 203
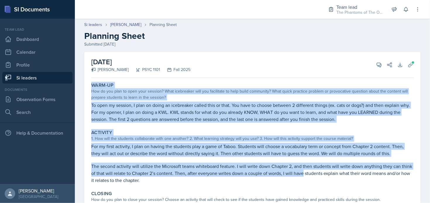
drag, startPoint x: 312, startPoint y: 176, endPoint x: 325, endPoint y: 191, distance: 19.3
click at [317, 181] on div "[DATE] [PERSON_NAME] PSYC 1101 Fall 2025 View Comments Comments [DATE] [PERSON_…" at bounding box center [252, 150] width 336 height 196
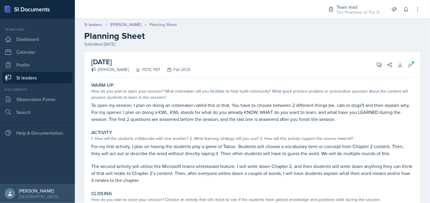
click at [328, 192] on div "Closing" at bounding box center [252, 194] width 322 height 6
click at [213, 198] on div "How do you plan to close your session? Choose an activity that will check to se…" at bounding box center [252, 200] width 322 height 6
click at [97, 25] on link "Si leaders" at bounding box center [93, 25] width 18 height 6
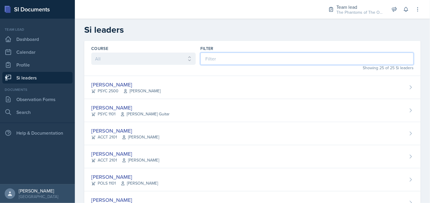
click at [215, 58] on input at bounding box center [306, 59] width 213 height 12
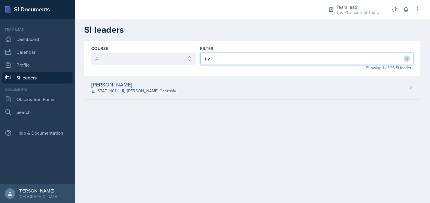
type input "ny"
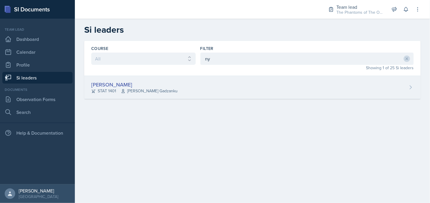
click at [215, 82] on div "[PERSON_NAME] STAT 1401 [PERSON_NAME] Gadzanku" at bounding box center [252, 87] width 336 height 23
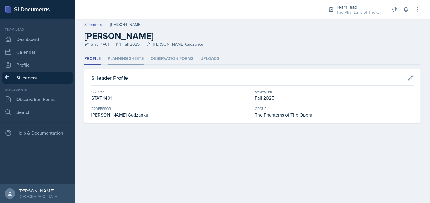
click at [137, 58] on li "Planning Sheets" at bounding box center [126, 58] width 36 height 11
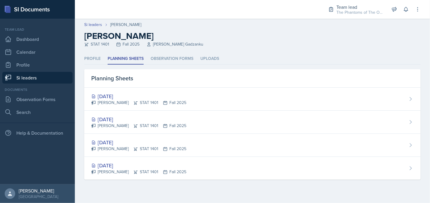
click at [180, 197] on main "Si leaders [PERSON_NAME] [PERSON_NAME] STAT 1401 Fall 2025 [PERSON_NAME] Profil…" at bounding box center [252, 111] width 355 height 184
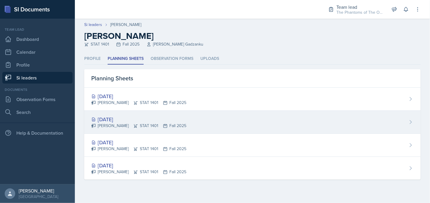
click at [158, 121] on div "[DATE]" at bounding box center [138, 119] width 95 height 8
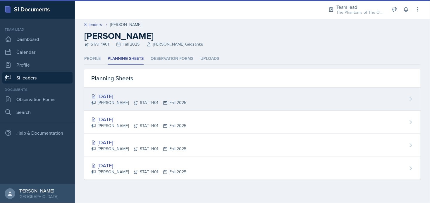
click at [163, 104] on icon at bounding box center [165, 103] width 5 height 5
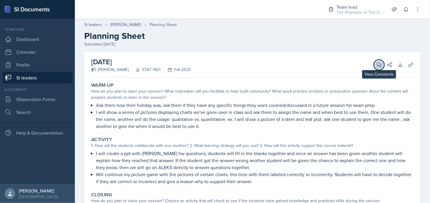
click at [377, 65] on icon at bounding box center [379, 65] width 4 height 4
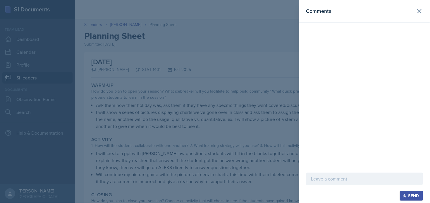
click at [339, 178] on p at bounding box center [364, 178] width 107 height 7
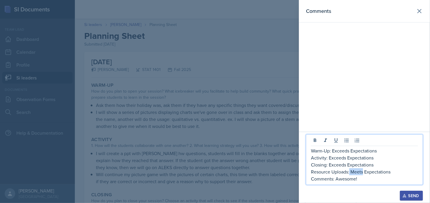
drag, startPoint x: 363, startPoint y: 173, endPoint x: 350, endPoint y: 173, distance: 13.4
click at [350, 173] on p "Resource Uploads: Meets Expectations" at bounding box center [364, 171] width 107 height 7
click at [352, 173] on p "Resource Uploads: Meets Expectations" at bounding box center [364, 171] width 107 height 7
click at [361, 179] on p "Comments: Awesome!" at bounding box center [364, 178] width 107 height 7
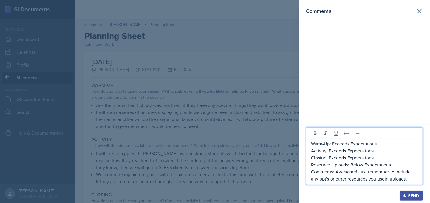
click at [386, 180] on p "Comments: Awesome! Just remember to include any ppt's or other resources you us…" at bounding box center [364, 175] width 107 height 14
click at [409, 179] on p "Comments: Awesome! Just remember to include any ppt's or other resources you us…" at bounding box center [364, 175] width 107 height 14
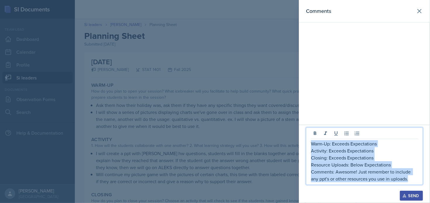
click at [312, 144] on p "Warm-Up: Exceeds Expectations" at bounding box center [364, 143] width 107 height 7
click at [414, 198] on div "Send" at bounding box center [410, 195] width 15 height 5
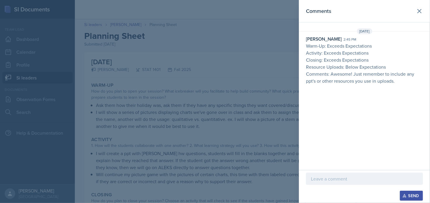
click at [213, 197] on div at bounding box center [215, 101] width 430 height 203
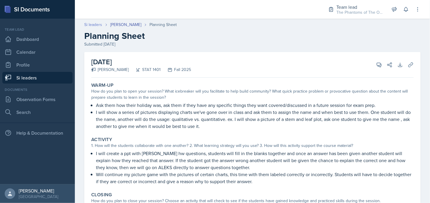
click at [98, 24] on link "Si leaders" at bounding box center [93, 25] width 18 height 6
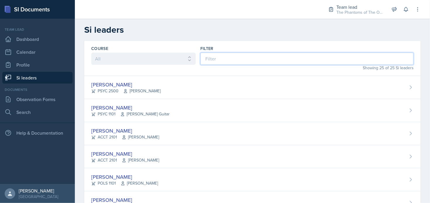
click at [220, 55] on input at bounding box center [306, 59] width 213 height 12
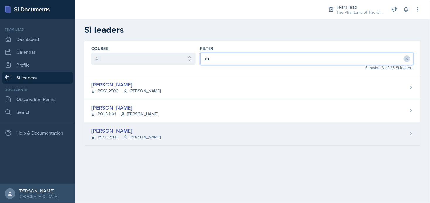
type input "ra"
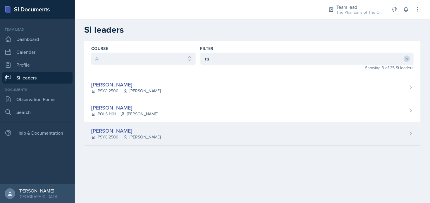
click at [160, 138] on span "[PERSON_NAME]" at bounding box center [141, 137] width 37 height 6
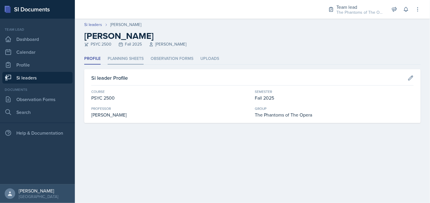
click at [130, 59] on li "Planning Sheets" at bounding box center [126, 58] width 36 height 11
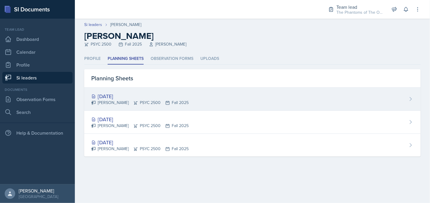
click at [145, 98] on div "[DATE]" at bounding box center [139, 96] width 97 height 8
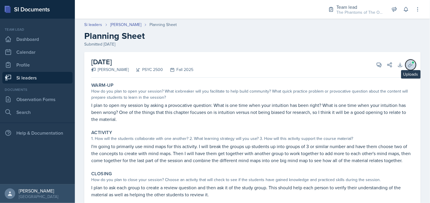
click at [407, 63] on icon at bounding box center [410, 65] width 6 height 6
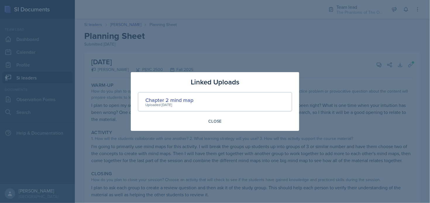
click at [347, 105] on div at bounding box center [215, 101] width 430 height 203
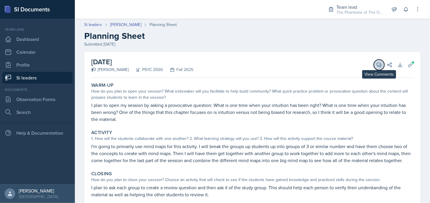
click at [377, 66] on icon at bounding box center [379, 65] width 4 height 4
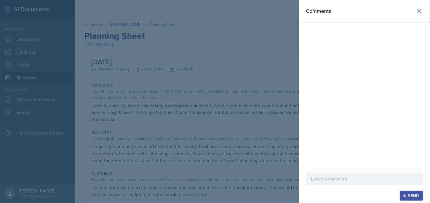
click at [331, 178] on p at bounding box center [364, 178] width 107 height 7
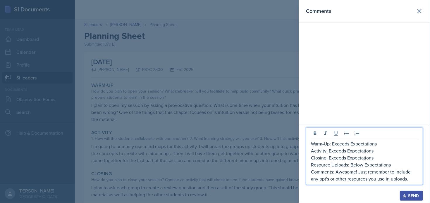
click at [363, 163] on p "Resource Uploads: Below Expectations" at bounding box center [364, 164] width 107 height 7
click at [351, 164] on p "Resource Uploads: Below Expectations" at bounding box center [364, 164] width 107 height 7
click at [359, 172] on p "Comments: Awesome! Just remember to include any ppt's or other resources you us…" at bounding box center [364, 175] width 107 height 14
click at [358, 172] on p "Comments: Awesome! Just remember to include any ppt's or other resources you us…" at bounding box center [364, 175] width 107 height 14
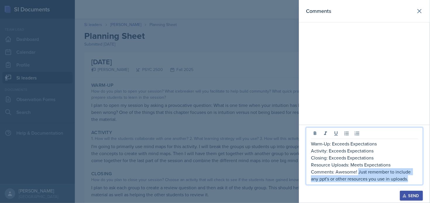
click at [410, 180] on p "Comments: Awesome! Just remember to include any ppt's or other resources you us…" at bounding box center [364, 175] width 107 height 14
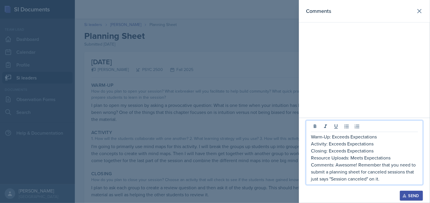
click at [380, 178] on p "Comments: Awesome! Remember that you need to submit a planning sheet for cancel…" at bounding box center [364, 171] width 107 height 21
click at [388, 175] on p "Comments: Awesome! Remember that you need to submit a planning sheet for cancel…" at bounding box center [364, 171] width 107 height 21
click at [394, 181] on p "Comments: Awesome! Remember that you need to submit a planning sheet for cancel…" at bounding box center [364, 171] width 107 height 21
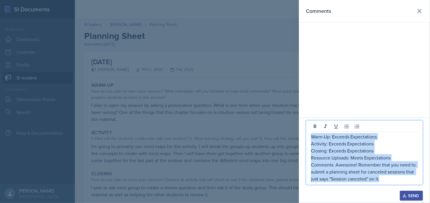
click at [312, 134] on p "Warm-Up: Exceeds Expectations" at bounding box center [364, 136] width 107 height 7
click at [394, 178] on p "Comments: Awesome! Remember that you need to submit a planning sheet for cancel…" at bounding box center [364, 171] width 107 height 21
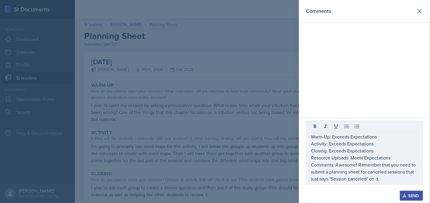
click at [410, 193] on div "Send" at bounding box center [410, 195] width 15 height 5
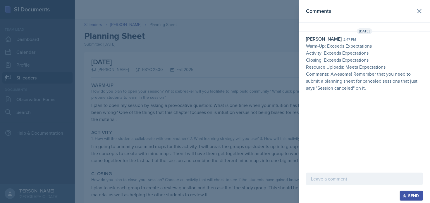
click at [278, 142] on div at bounding box center [215, 101] width 430 height 203
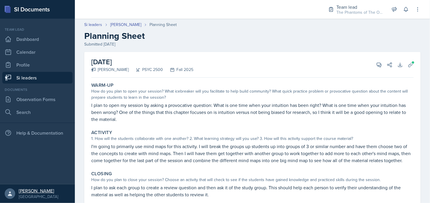
click at [72, 198] on link "[PERSON_NAME] [GEOGRAPHIC_DATA]" at bounding box center [37, 193] width 75 height 19
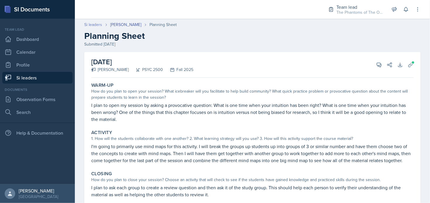
click at [88, 25] on link "Si leaders" at bounding box center [93, 25] width 18 height 6
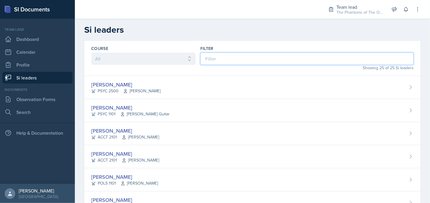
click at [227, 57] on input at bounding box center [306, 59] width 213 height 12
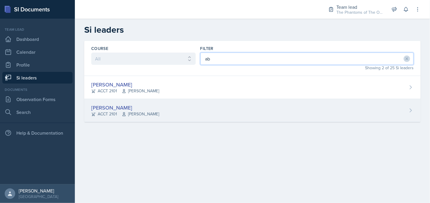
type input "ab"
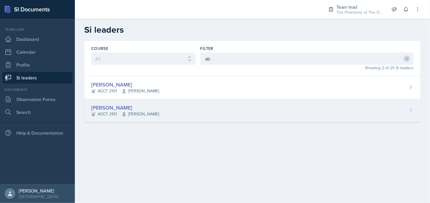
click at [179, 108] on div "[PERSON_NAME] ACCT 2101 [PERSON_NAME]" at bounding box center [252, 110] width 336 height 23
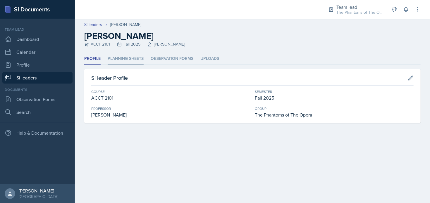
click at [128, 59] on li "Planning Sheets" at bounding box center [126, 58] width 36 height 11
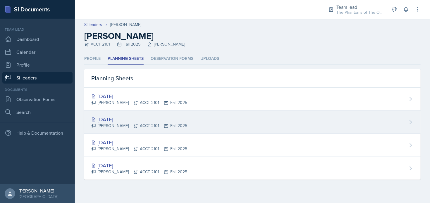
click at [131, 117] on div "[DATE]" at bounding box center [139, 119] width 96 height 8
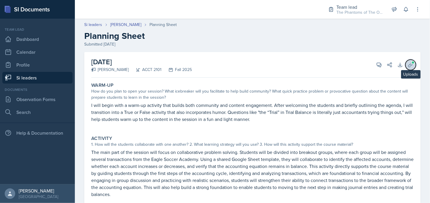
click at [407, 66] on icon at bounding box center [410, 65] width 6 height 6
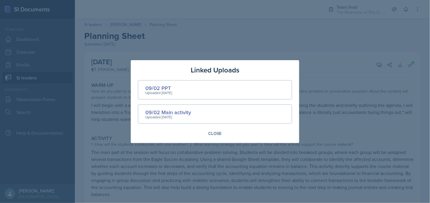
click at [339, 108] on div at bounding box center [215, 101] width 430 height 203
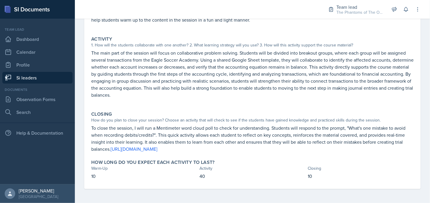
scroll to position [12, 0]
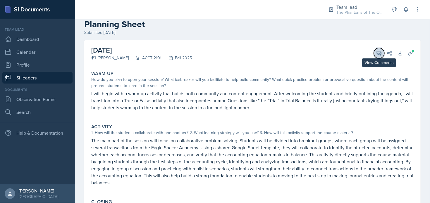
click at [376, 54] on icon at bounding box center [379, 53] width 6 height 6
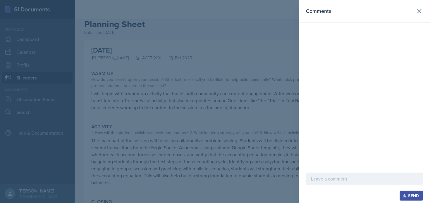
click at [332, 179] on p at bounding box center [364, 178] width 107 height 7
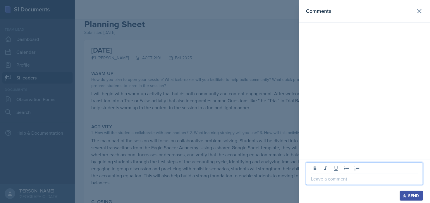
paste div
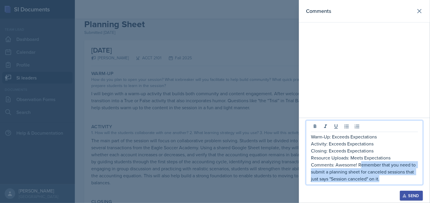
click at [359, 165] on p "Comments: Awesome! Remember that you need to submit a planning sheet for cancel…" at bounding box center [364, 171] width 107 height 21
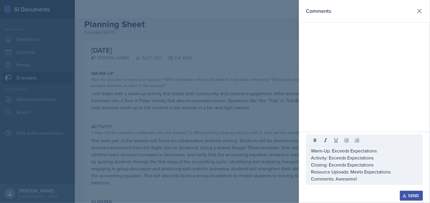
click at [406, 197] on icon "button" at bounding box center [404, 196] width 4 height 4
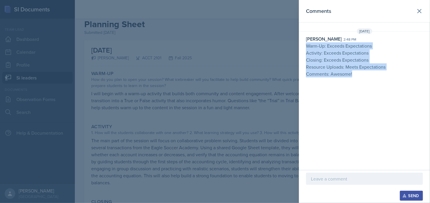
drag, startPoint x: 357, startPoint y: 75, endPoint x: 304, endPoint y: 44, distance: 61.9
click at [304, 44] on div "[PERSON_NAME] 2:48 pm Warm-Up: Exceeds Expectations Activity: Exceeds Expectati…" at bounding box center [364, 56] width 131 height 42
click at [419, 10] on icon at bounding box center [419, 11] width 4 height 4
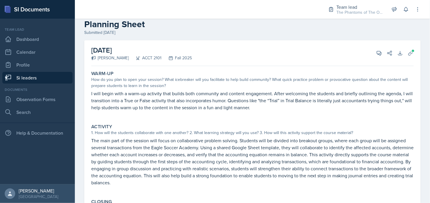
scroll to position [0, 0]
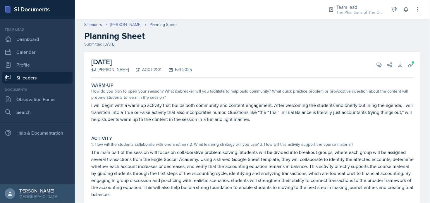
click at [117, 24] on link "[PERSON_NAME]" at bounding box center [125, 25] width 31 height 6
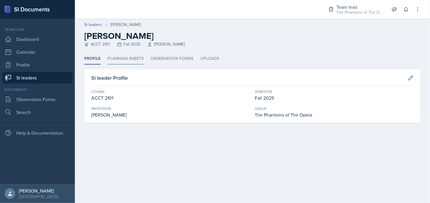
click at [130, 60] on li "Planning Sheets" at bounding box center [126, 58] width 36 height 11
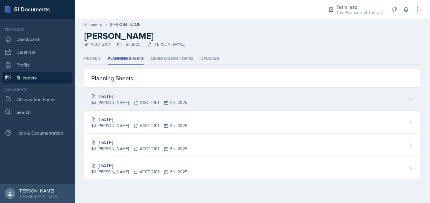
click at [126, 92] on div "[DATE] [PERSON_NAME] ACCT 2101 Fall 2025" at bounding box center [252, 99] width 336 height 23
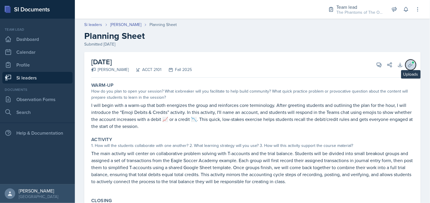
click at [407, 65] on icon at bounding box center [410, 65] width 6 height 6
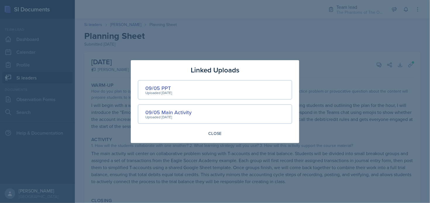
click at [380, 106] on div at bounding box center [215, 101] width 430 height 203
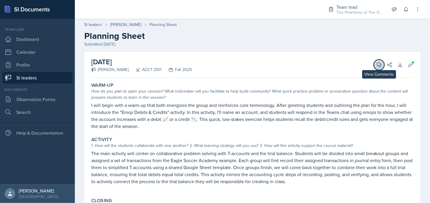
click at [377, 65] on icon at bounding box center [379, 65] width 4 height 4
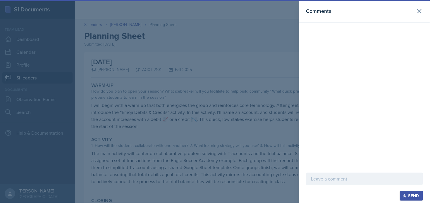
click at [345, 180] on p at bounding box center [364, 178] width 107 height 7
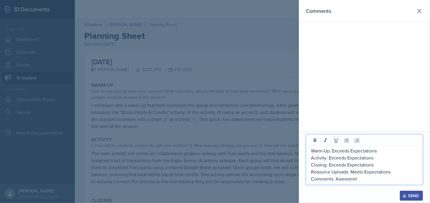
click at [404, 198] on button "Send" at bounding box center [411, 196] width 23 height 10
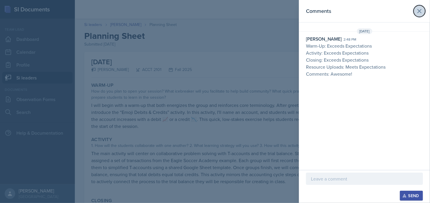
click at [421, 14] on icon at bounding box center [419, 11] width 7 height 7
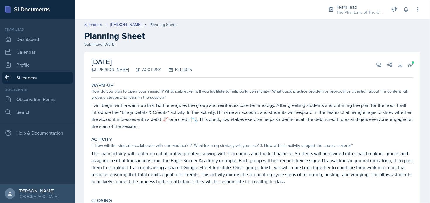
click at [194, 200] on div "Closing" at bounding box center [252, 201] width 322 height 6
click at [90, 24] on link "Si leaders" at bounding box center [93, 25] width 18 height 6
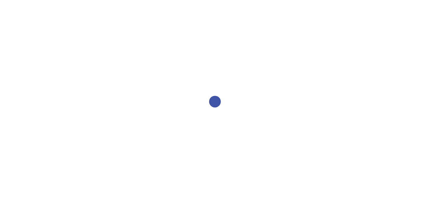
select select "2bed604d-1099-4043-b1bc-2365e8740244"
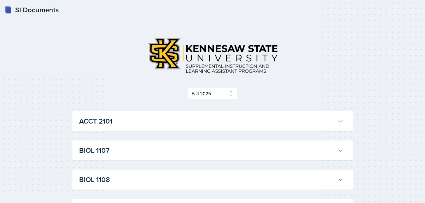
scroll to position [29, 0]
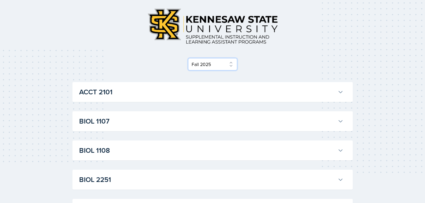
click at [225, 64] on select "Select Semester Fall 2025 Summer 2025 Spring 2025 Fall 2024 Summer 2024 Spring …" at bounding box center [212, 64] width 49 height 12
click at [226, 64] on select "Select Semester Fall 2025 Summer 2025 Spring 2025 Fall 2024 Summer 2024 Spring …" at bounding box center [212, 64] width 49 height 12
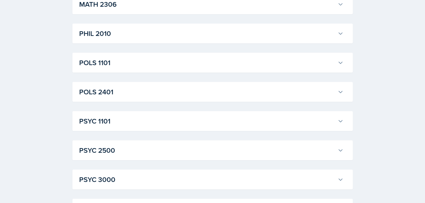
scroll to position [842, 0]
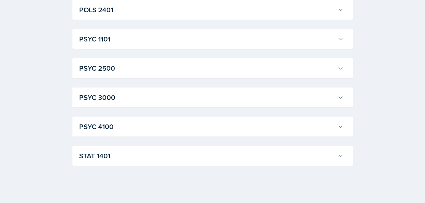
click at [171, 154] on h3 "STAT 1401" at bounding box center [207, 156] width 256 height 11
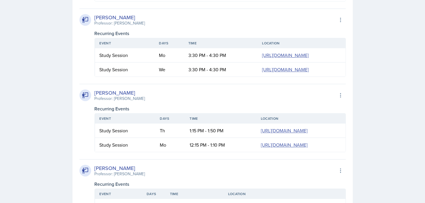
scroll to position [1573, 0]
